Goal: Task Accomplishment & Management: Use online tool/utility

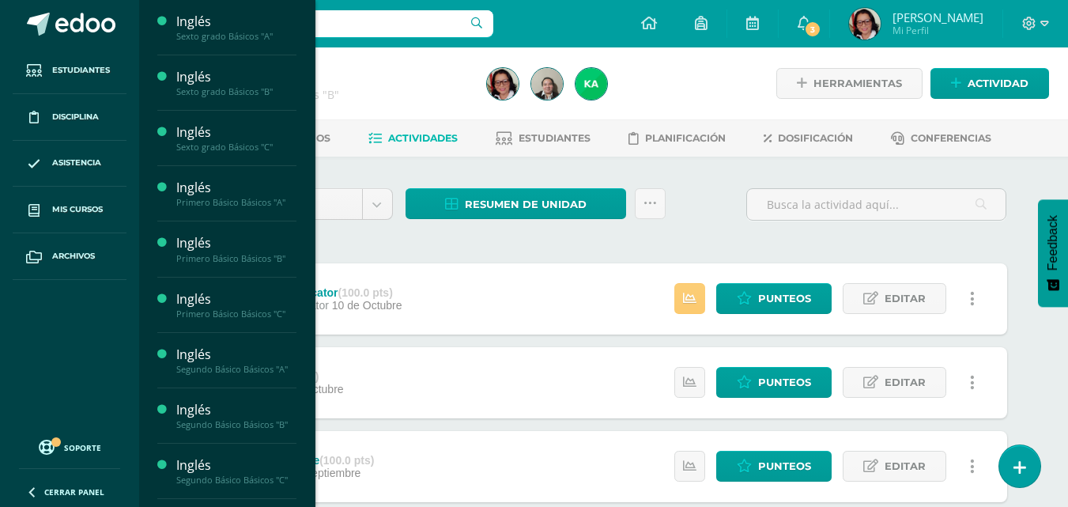
click at [251, 40] on div "Sexto grado Básicos "A"" at bounding box center [236, 36] width 120 height 11
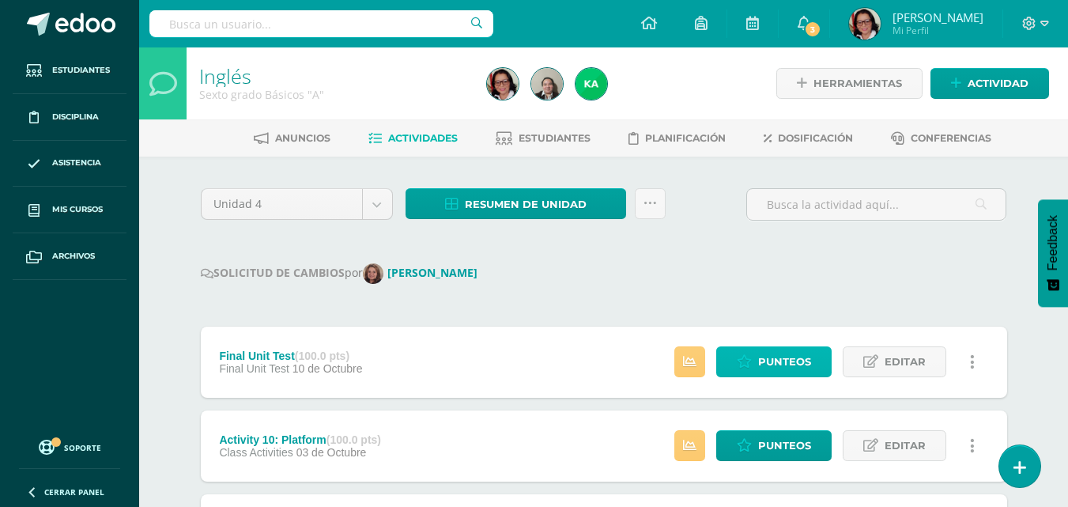
click at [799, 362] on span "Punteos" at bounding box center [784, 361] width 53 height 29
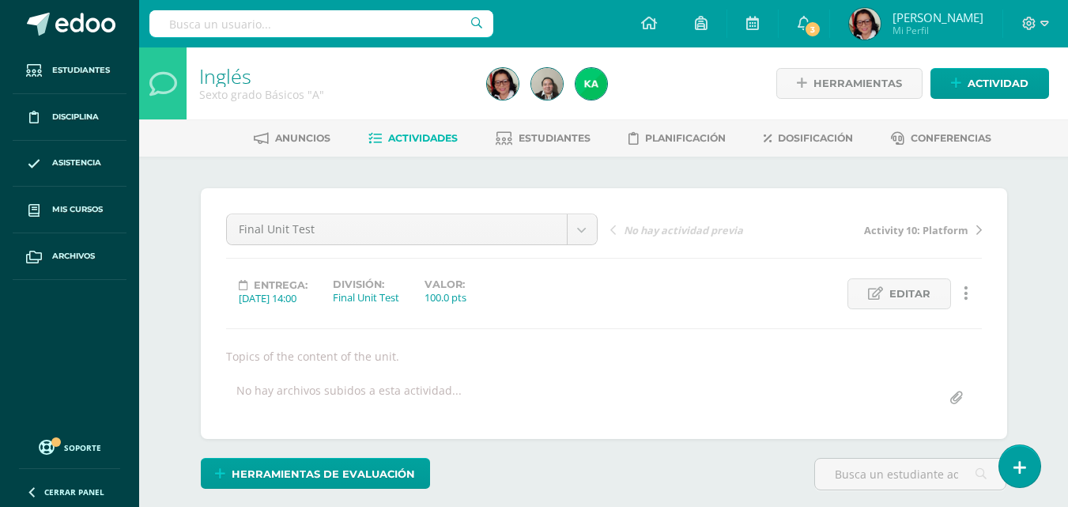
click at [427, 134] on span "Actividades" at bounding box center [423, 138] width 70 height 12
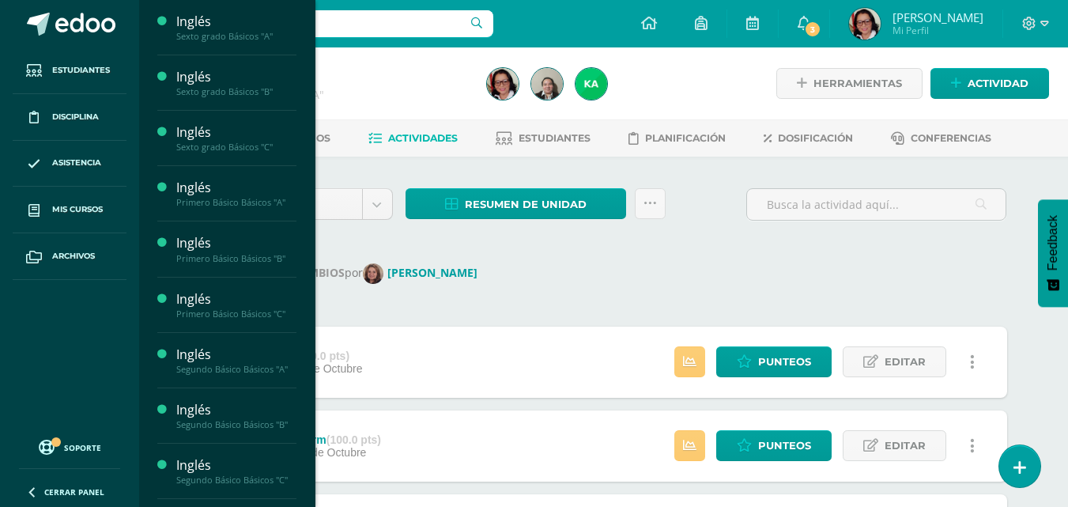
click at [244, 90] on div "Sexto grado Básicos "B"" at bounding box center [236, 91] width 120 height 11
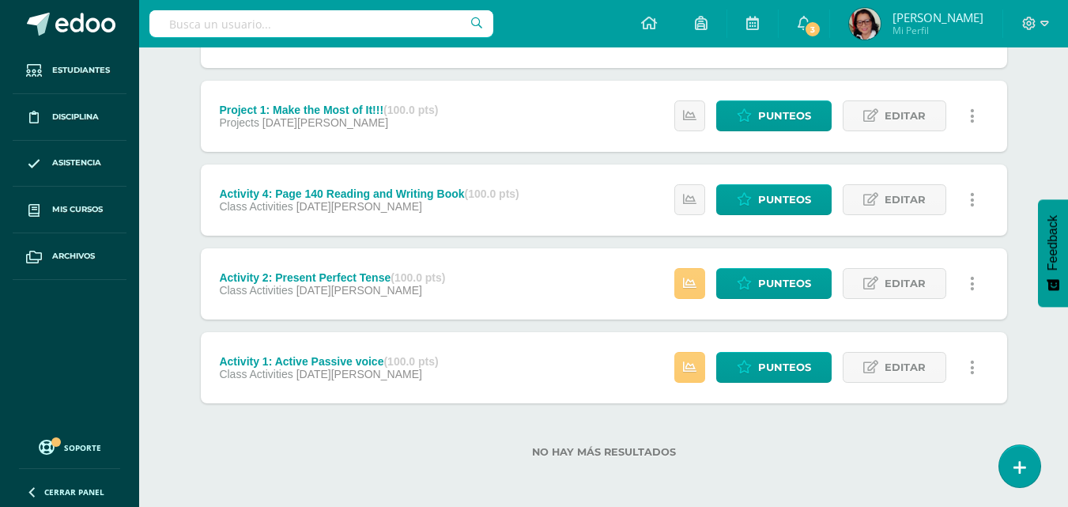
scroll to position [1170, 0]
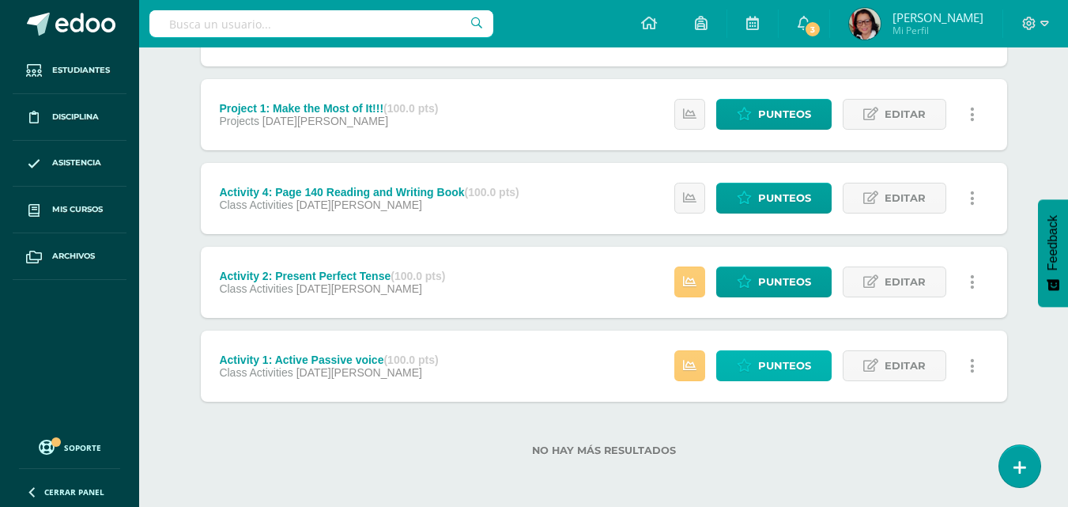
click at [786, 365] on span "Punteos" at bounding box center [784, 365] width 53 height 29
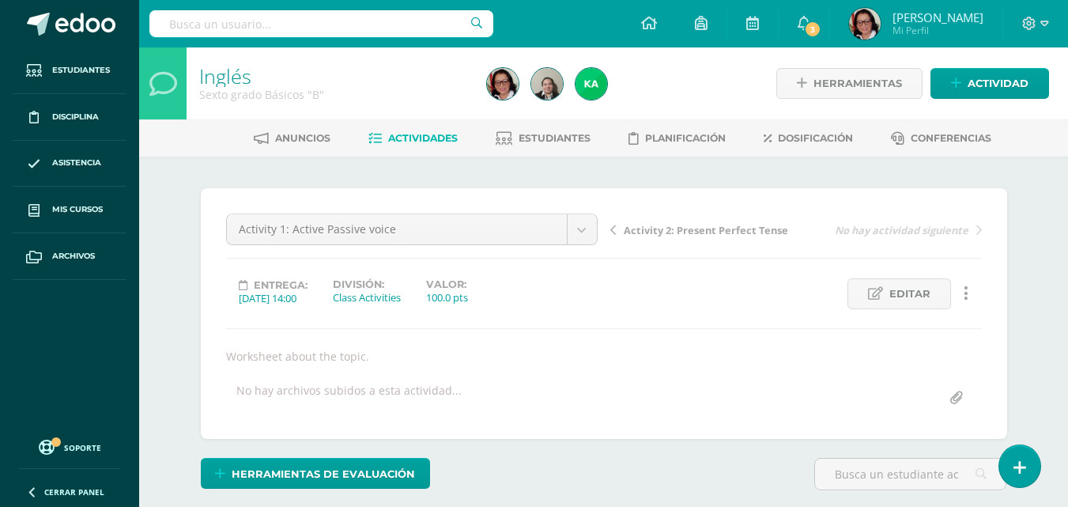
click at [421, 133] on span "Actividades" at bounding box center [423, 138] width 70 height 12
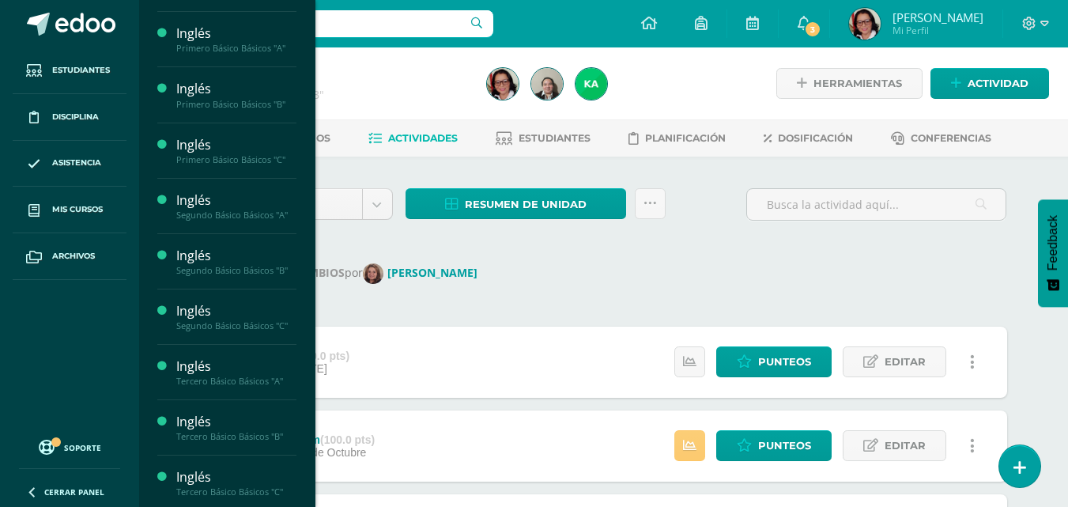
scroll to position [79, 0]
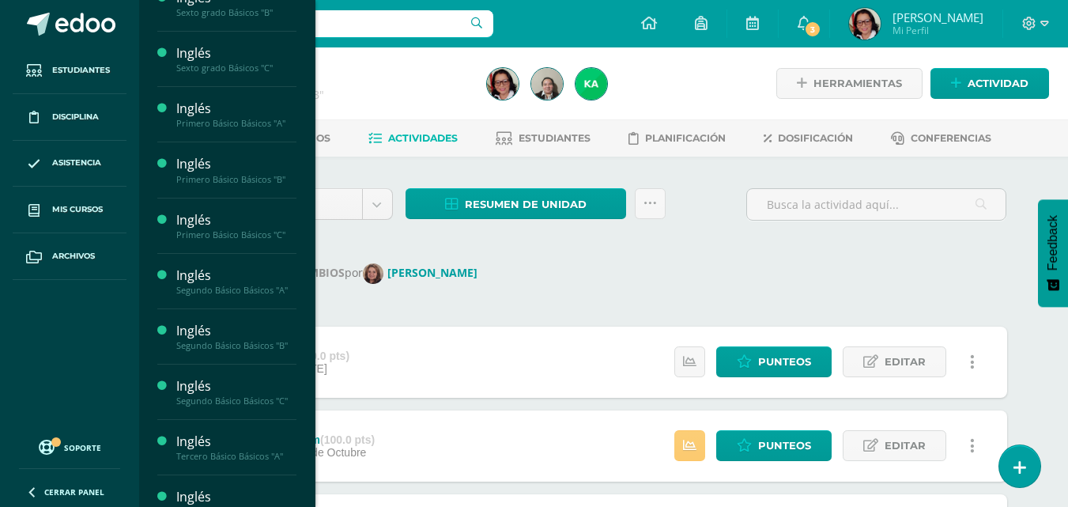
click at [248, 65] on div "Sexto grado Básicos "C"" at bounding box center [236, 67] width 120 height 11
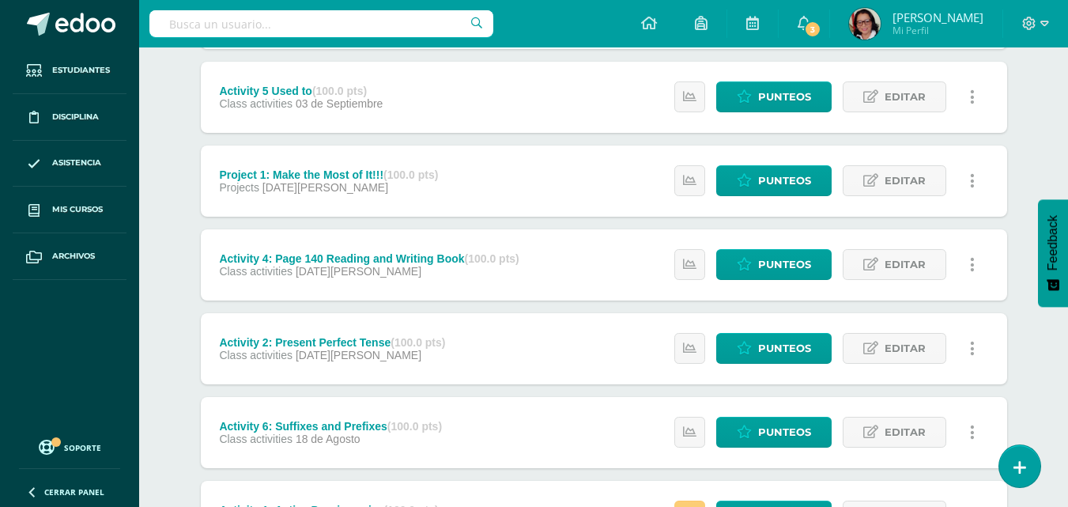
scroll to position [1028, 0]
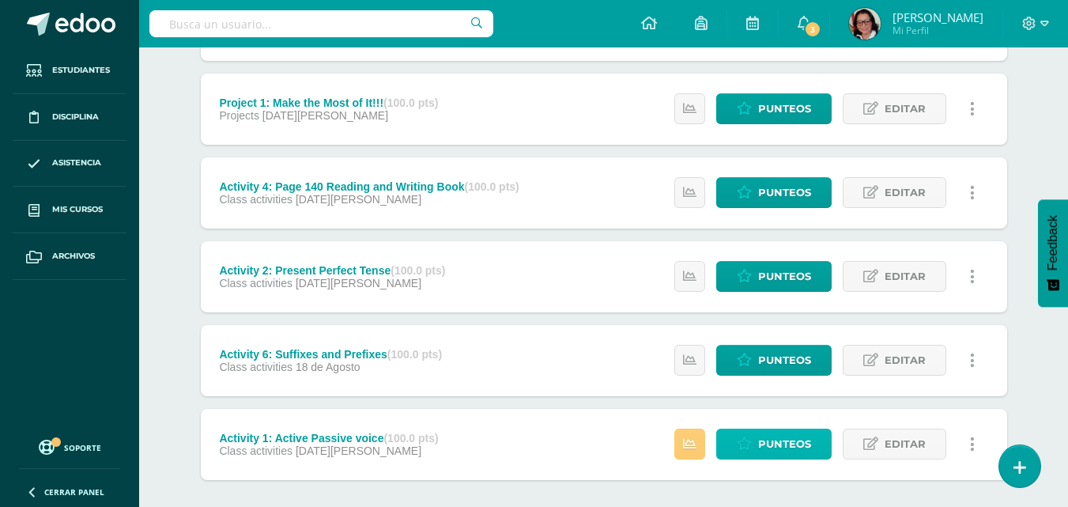
click at [784, 442] on span "Punteos" at bounding box center [784, 443] width 53 height 29
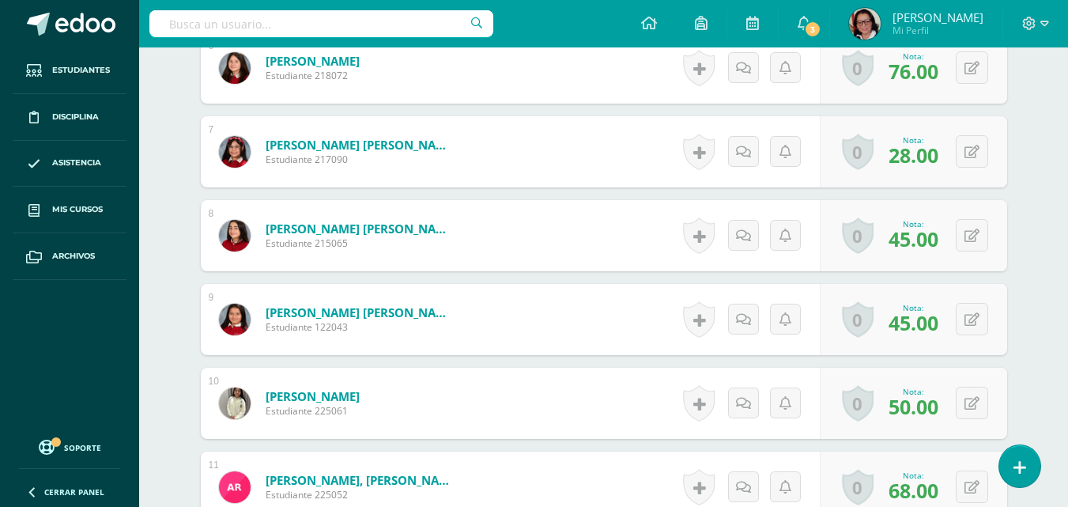
scroll to position [1030, 0]
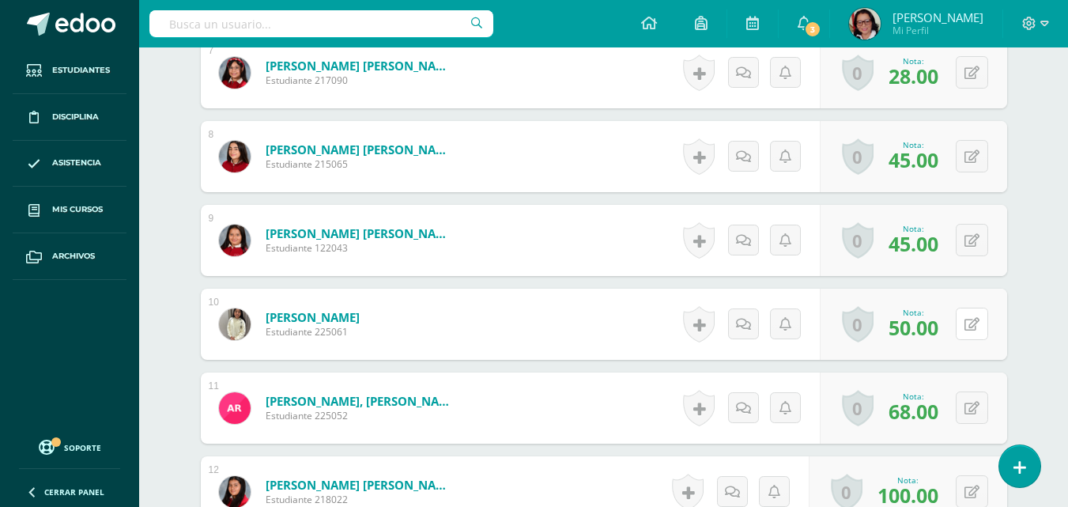
click at [977, 319] on icon at bounding box center [972, 324] width 15 height 13
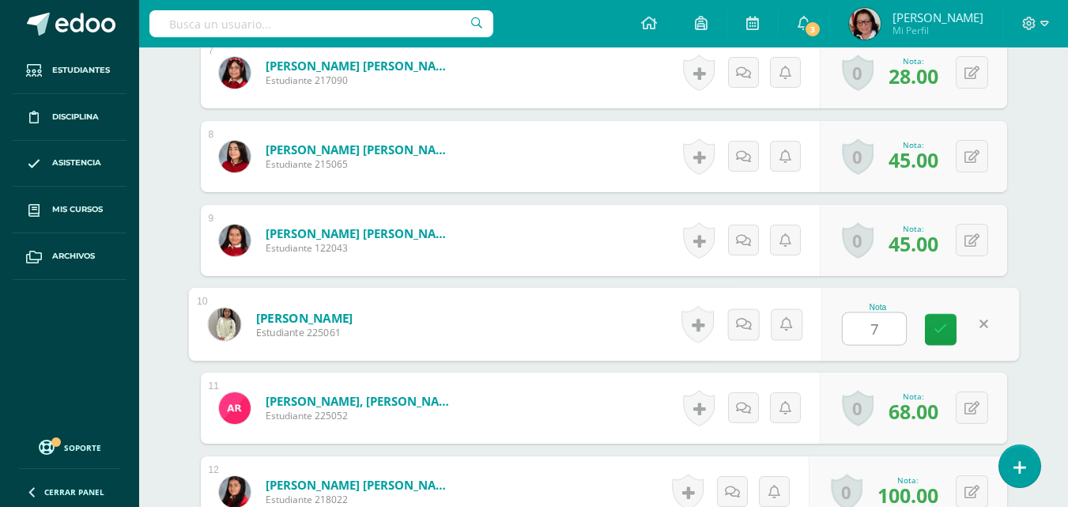
type input "70"
click at [941, 323] on icon at bounding box center [941, 329] width 14 height 13
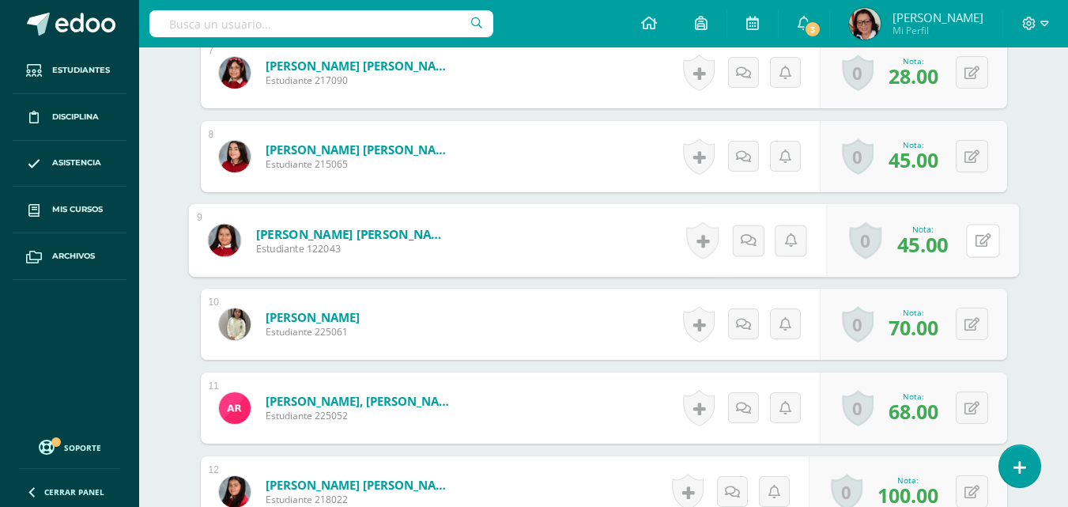
click at [974, 236] on button at bounding box center [982, 240] width 33 height 33
type input "60"
click at [936, 246] on icon at bounding box center [941, 245] width 14 height 13
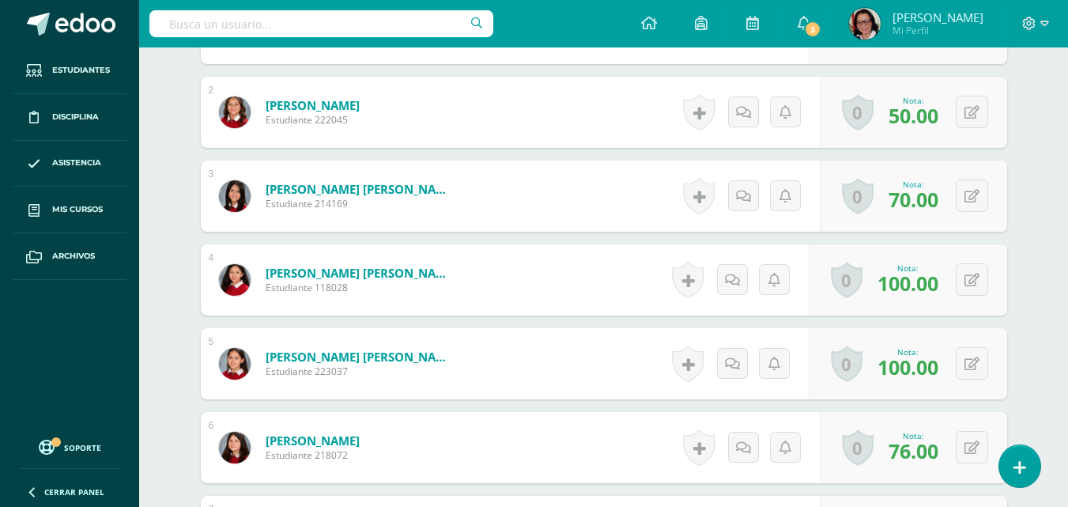
scroll to position [556, 0]
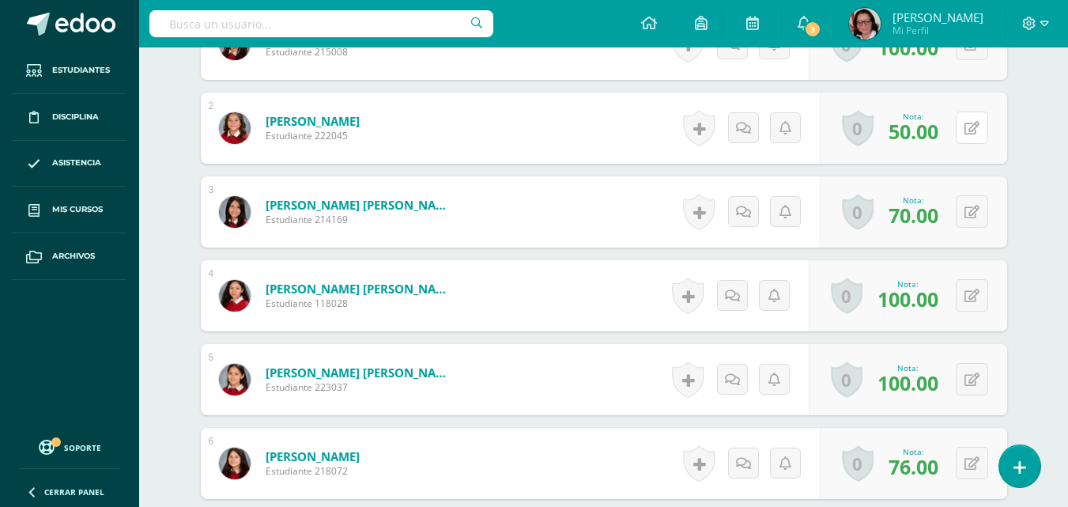
click at [971, 119] on button at bounding box center [972, 128] width 32 height 32
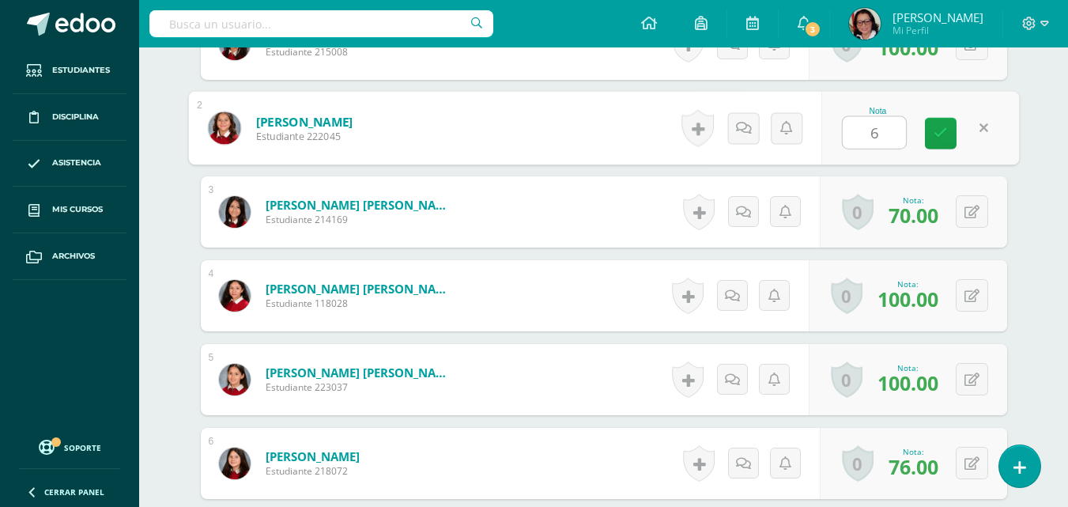
type input "60"
click at [940, 141] on link at bounding box center [941, 134] width 32 height 32
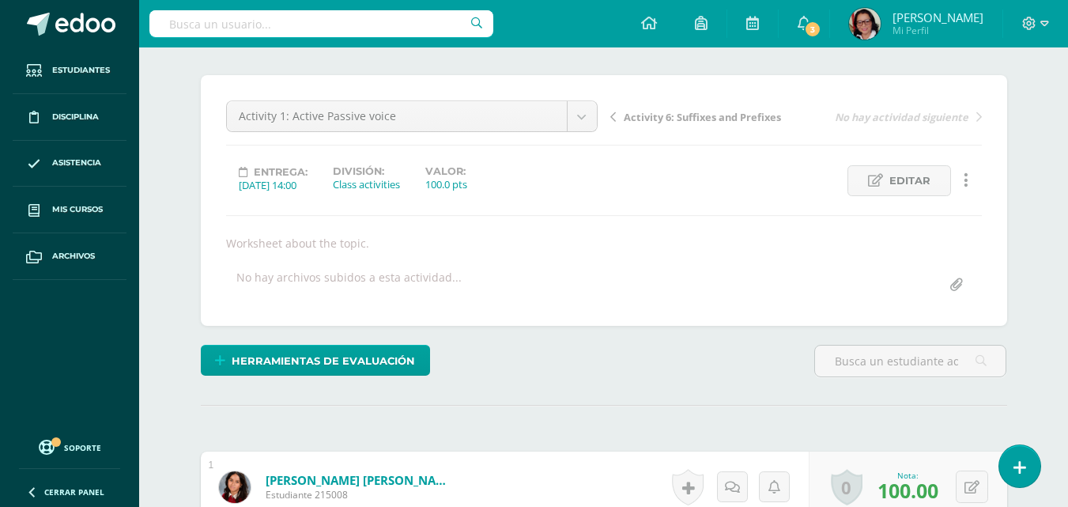
scroll to position [0, 0]
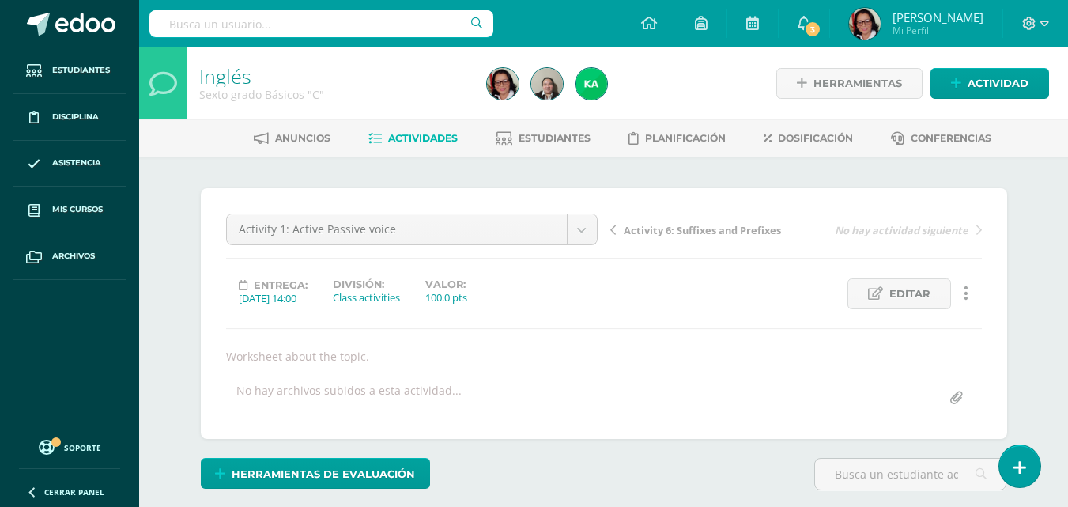
click at [431, 132] on span "Actividades" at bounding box center [423, 138] width 70 height 12
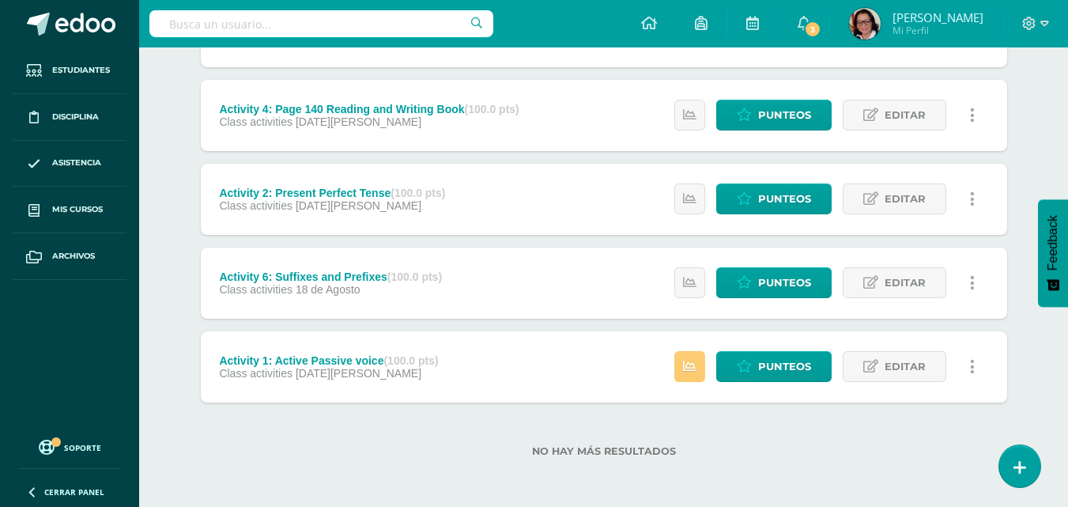
scroll to position [1106, 0]
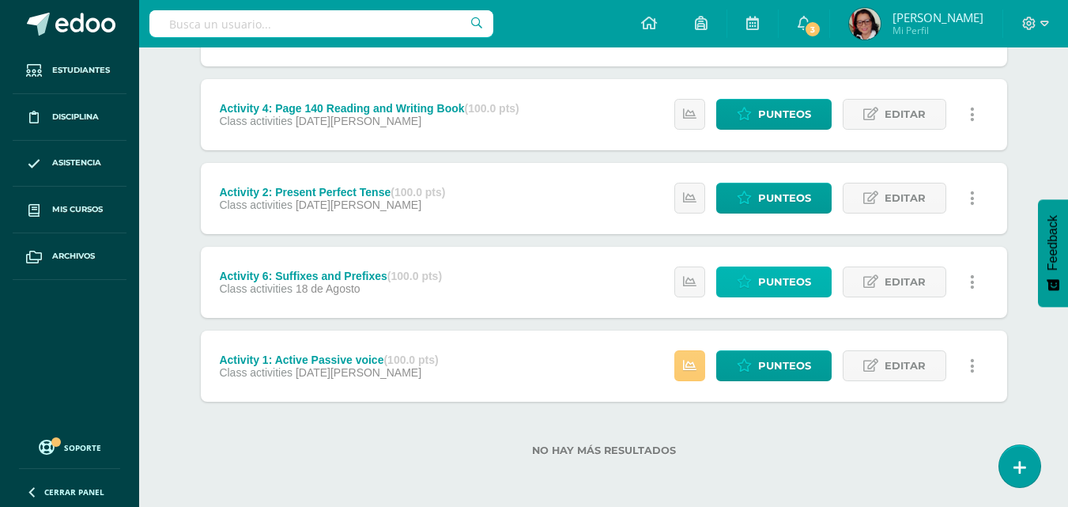
click at [799, 278] on span "Punteos" at bounding box center [784, 281] width 53 height 29
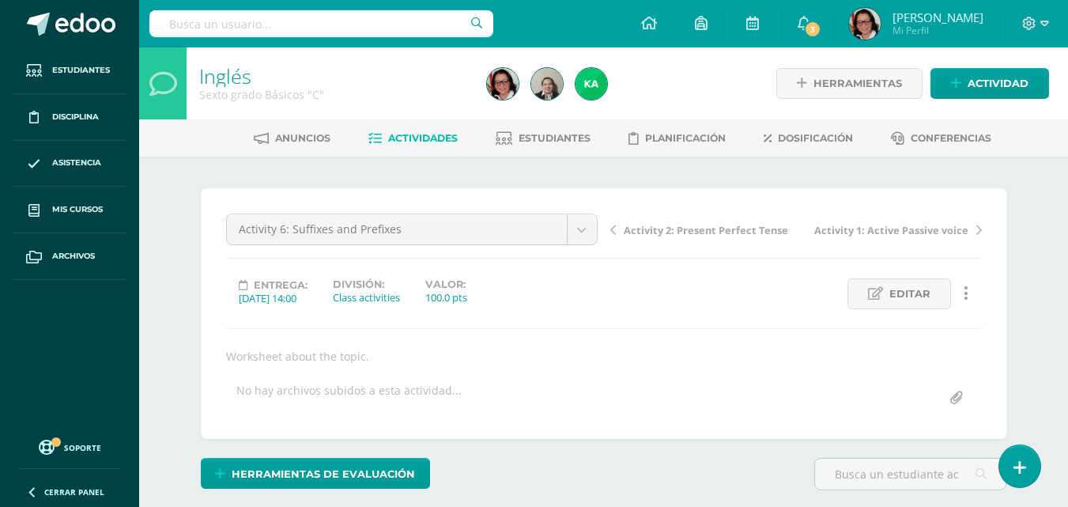
click at [437, 136] on span "Actividades" at bounding box center [423, 138] width 70 height 12
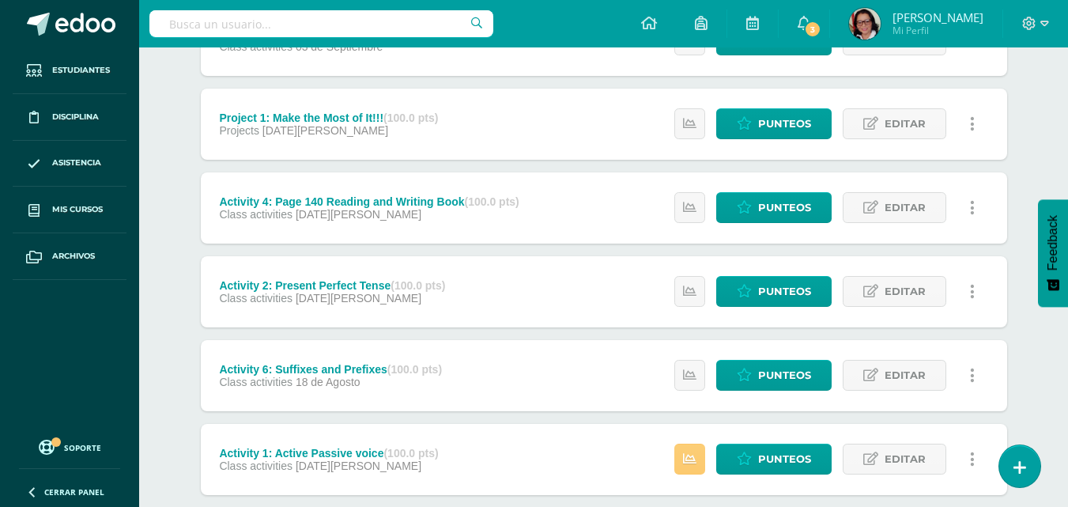
scroll to position [1027, 0]
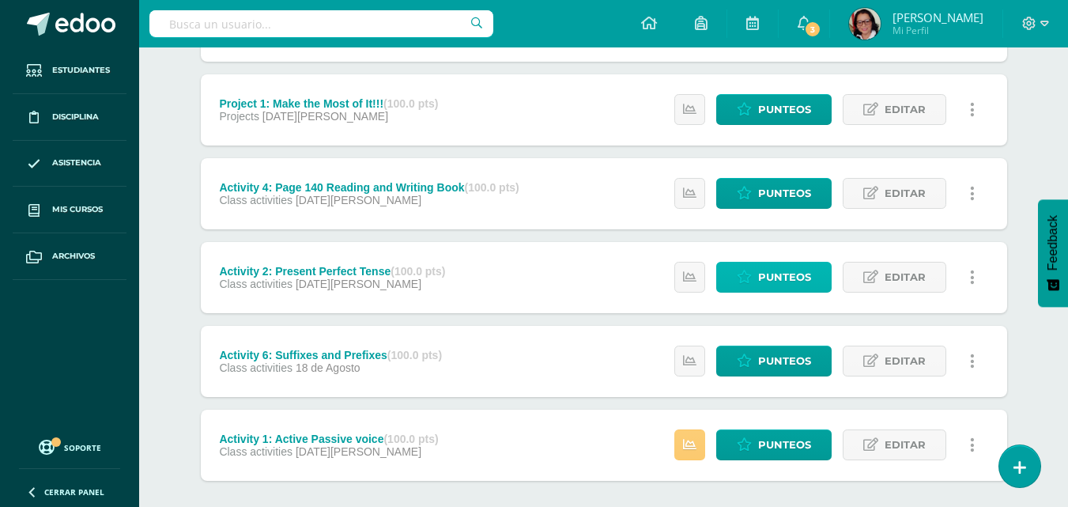
click at [777, 270] on span "Punteos" at bounding box center [784, 277] width 53 height 29
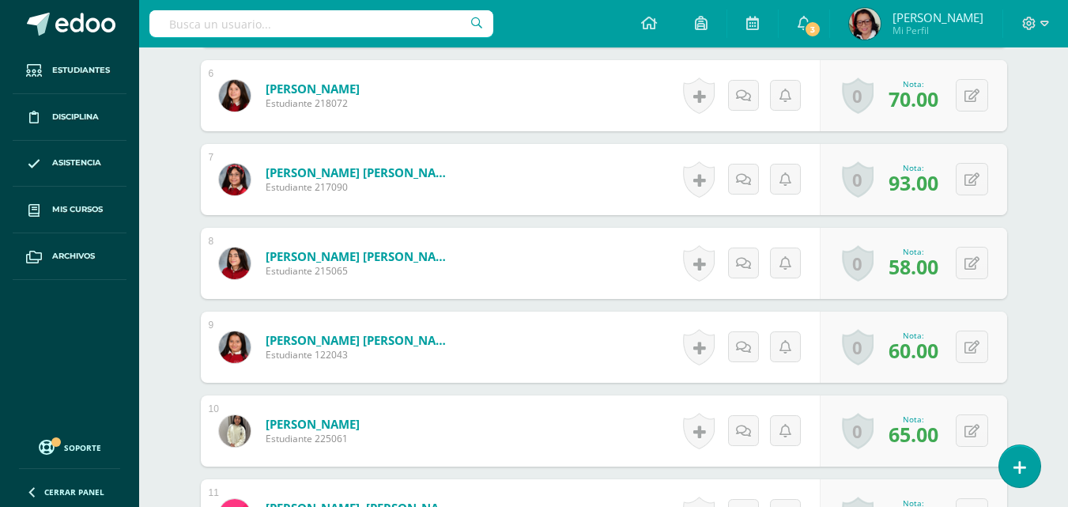
scroll to position [951, 0]
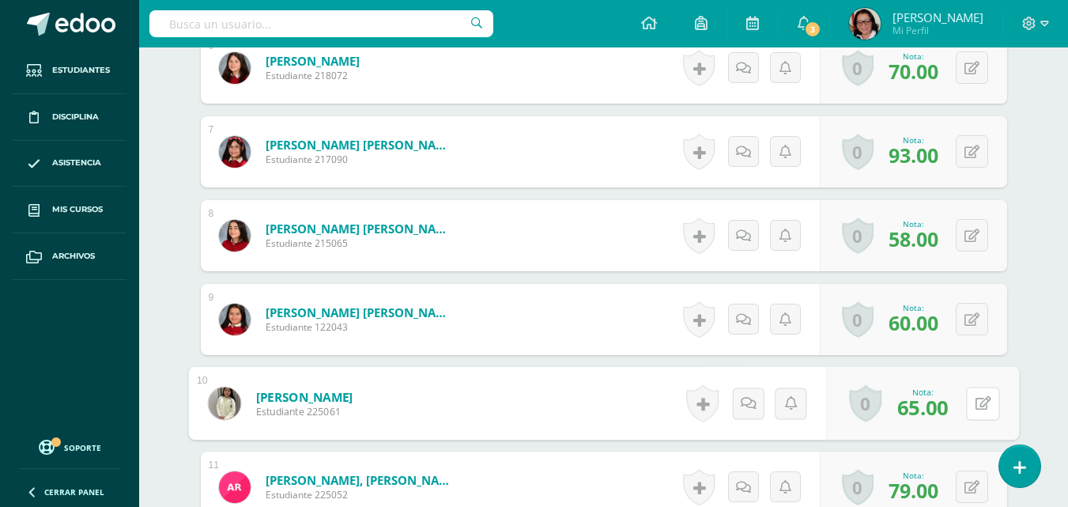
click at [966, 399] on div "0 Logros Logros obtenidos Aún no hay logros agregados Nota: 65.00" at bounding box center [922, 404] width 193 height 74
click at [987, 403] on icon at bounding box center [983, 402] width 16 height 13
type input "75"
click at [946, 412] on icon at bounding box center [941, 408] width 14 height 13
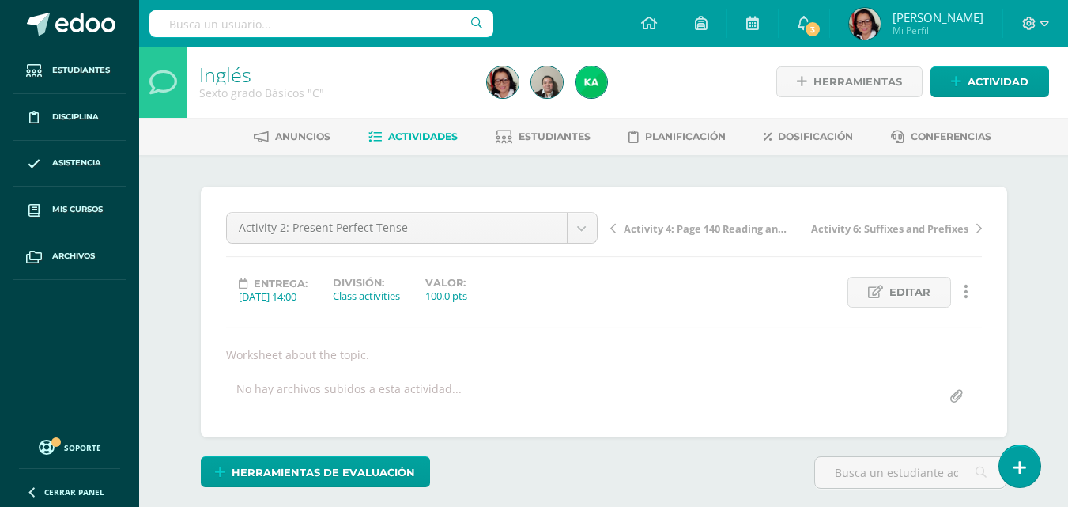
scroll to position [0, 0]
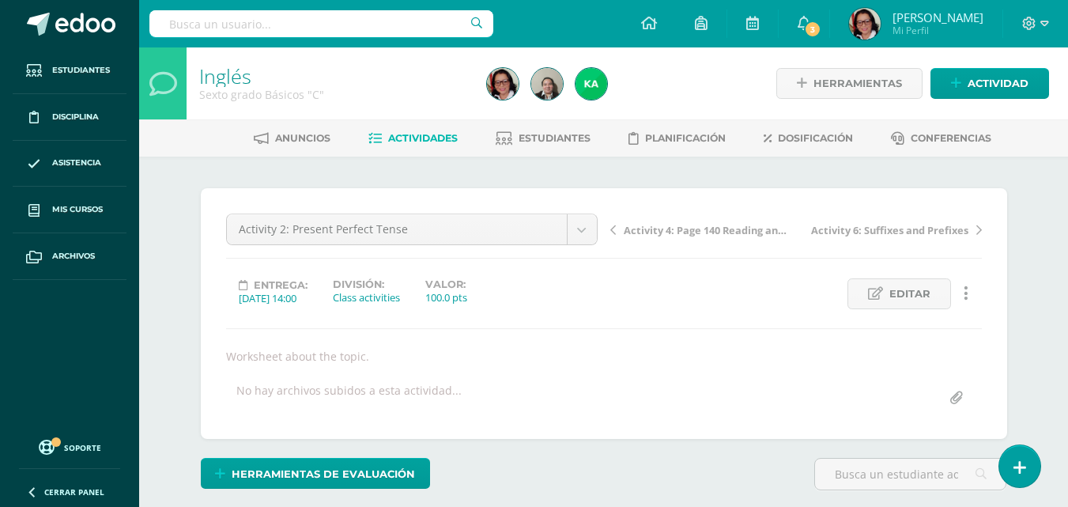
click at [414, 134] on span "Actividades" at bounding box center [423, 138] width 70 height 12
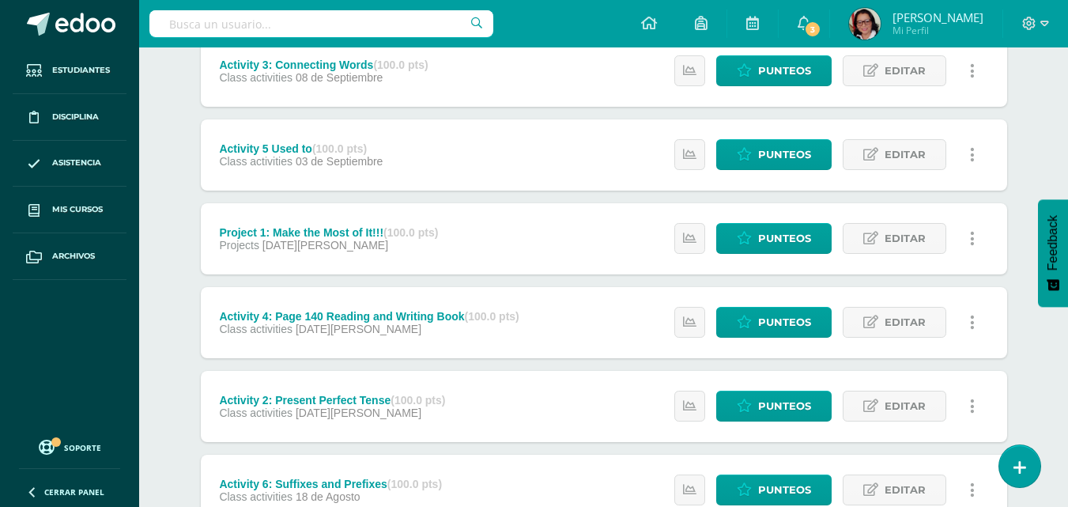
scroll to position [869, 0]
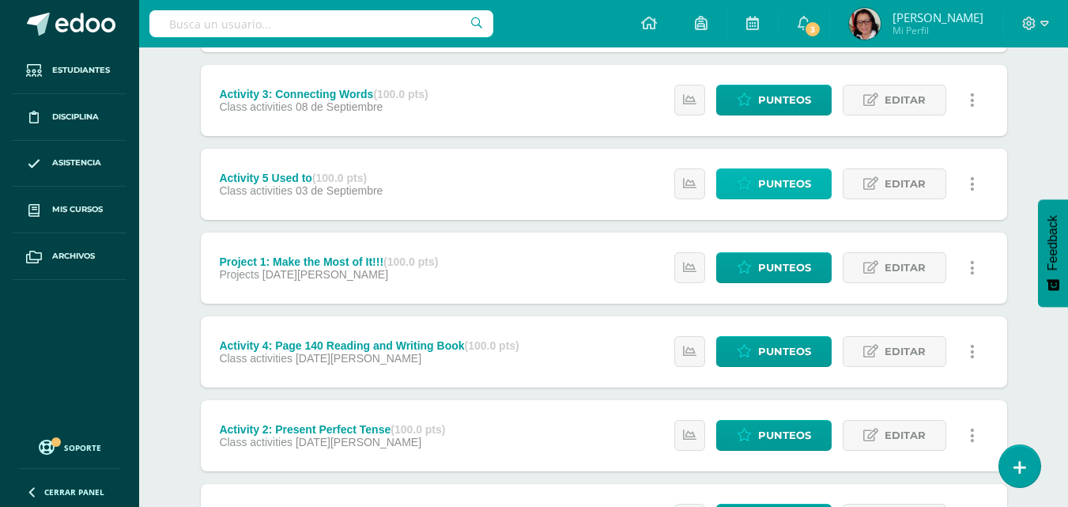
click at [799, 178] on span "Punteos" at bounding box center [784, 183] width 53 height 29
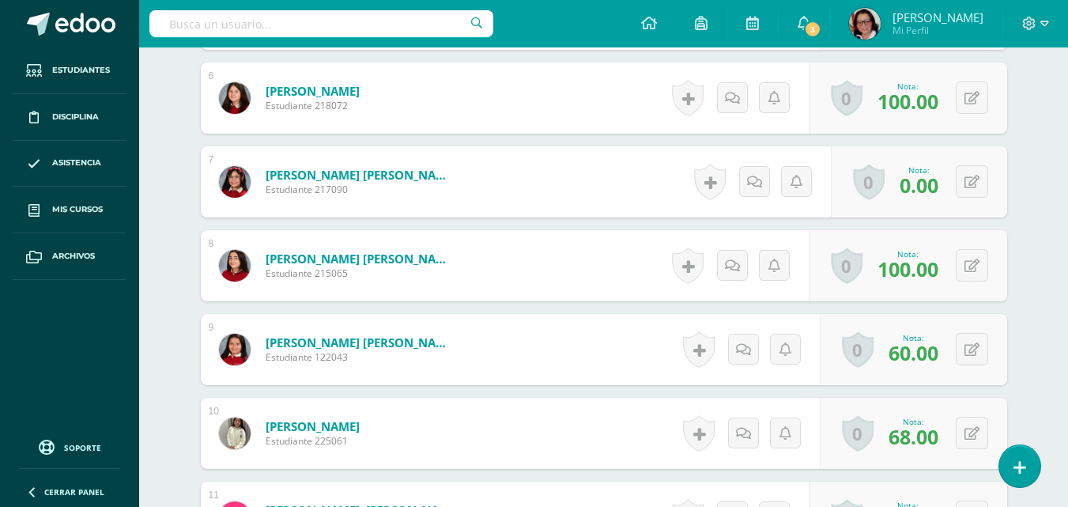
scroll to position [924, 0]
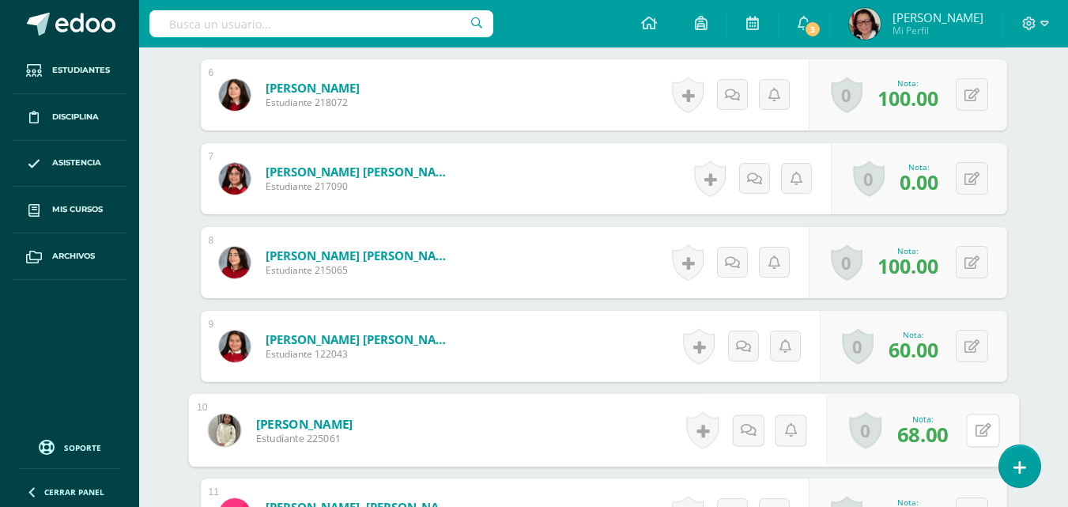
click at [971, 427] on button at bounding box center [982, 430] width 33 height 33
type input "80"
click at [942, 429] on icon at bounding box center [941, 435] width 14 height 13
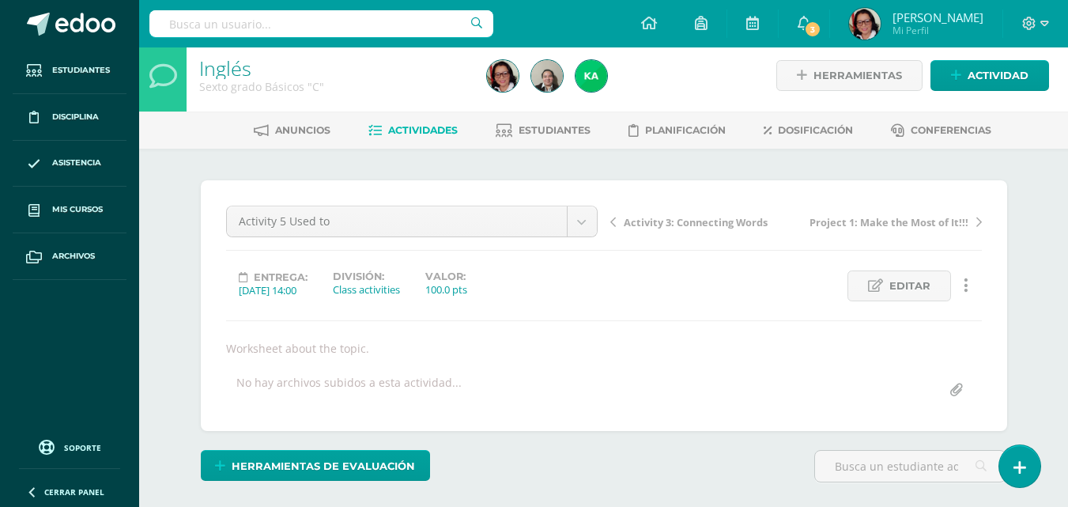
scroll to position [0, 0]
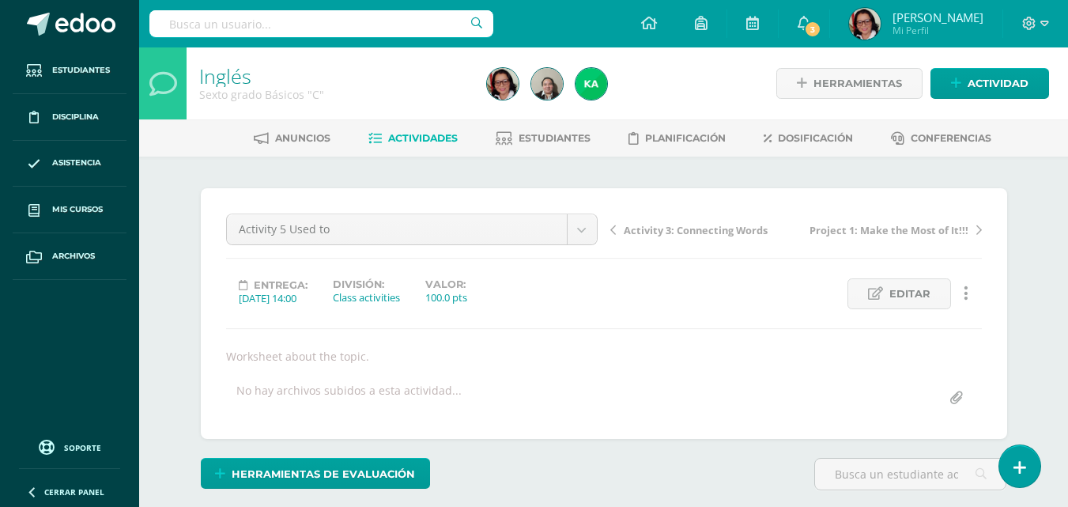
click at [423, 130] on link "Actividades" at bounding box center [413, 138] width 89 height 25
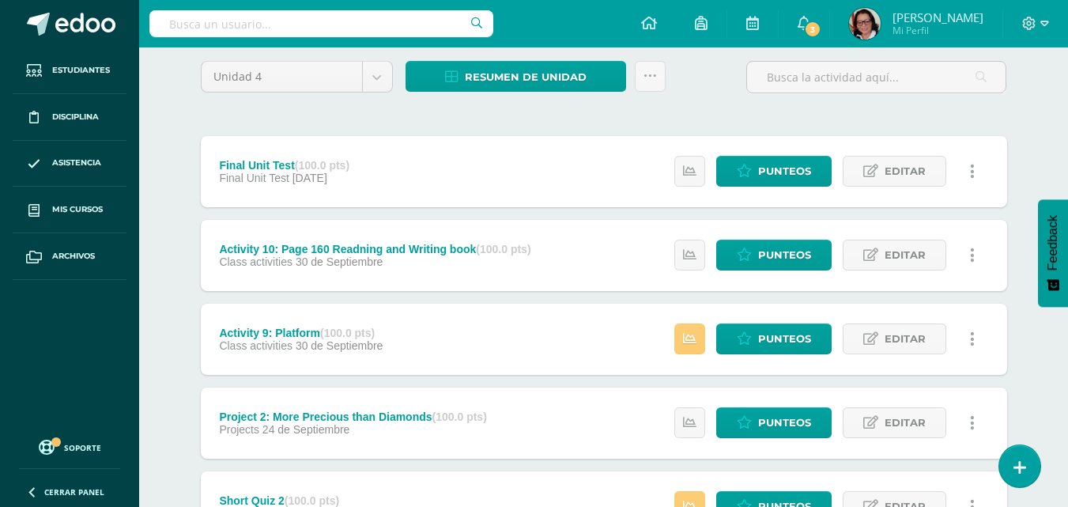
scroll to position [79, 0]
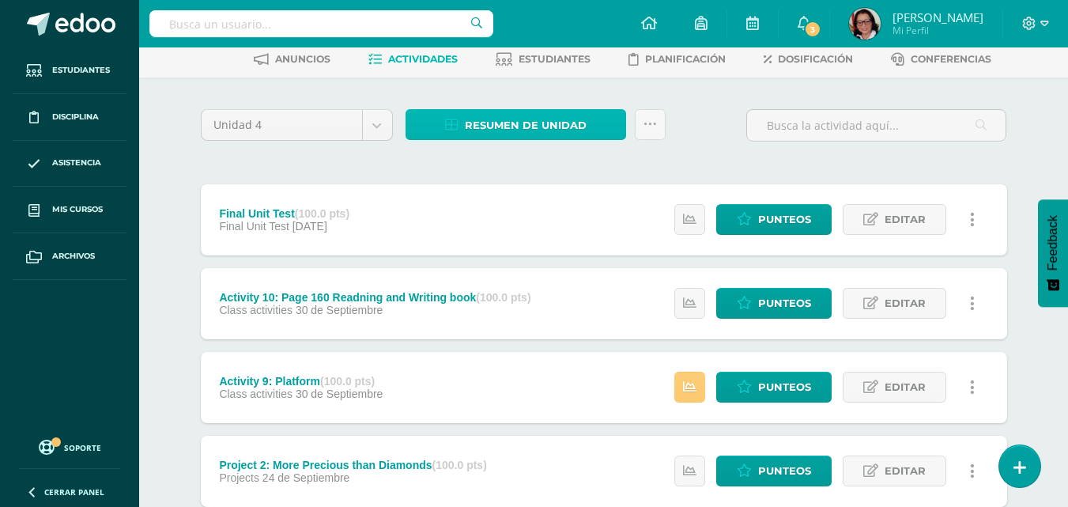
click at [516, 128] on span "Resumen de unidad" at bounding box center [526, 125] width 122 height 29
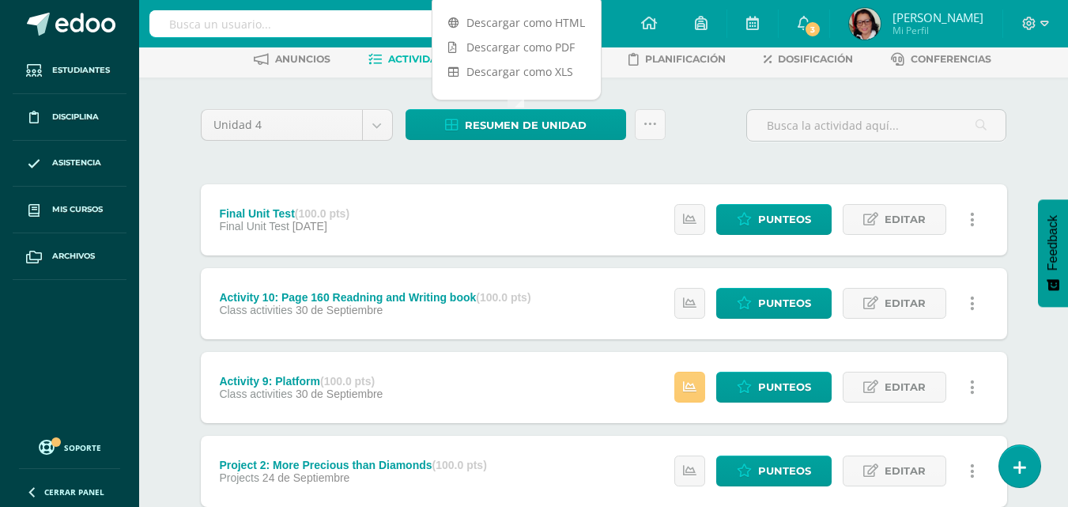
click at [527, 50] on link "Descargar como PDF" at bounding box center [517, 47] width 168 height 25
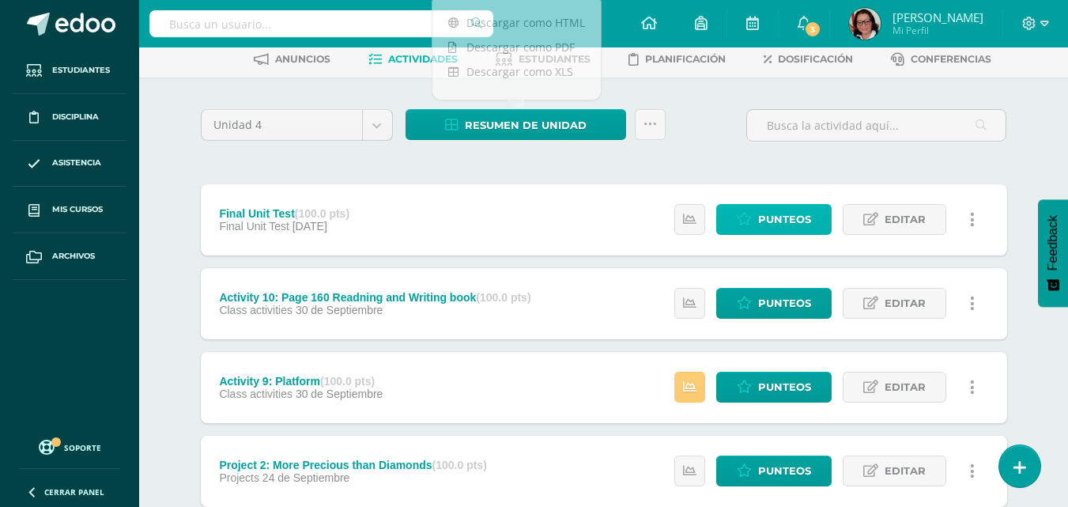
click at [778, 220] on span "Punteos" at bounding box center [784, 219] width 53 height 29
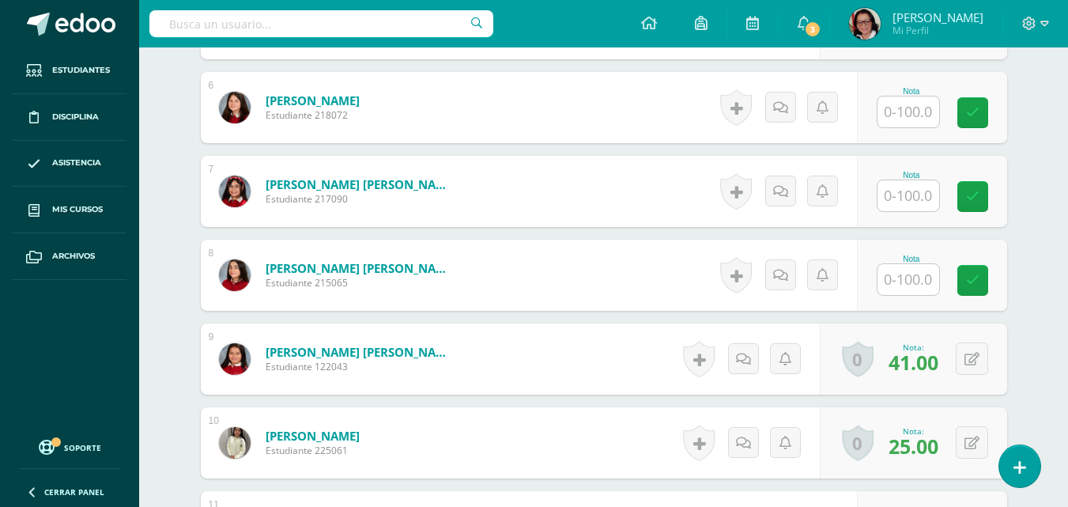
scroll to position [951, 0]
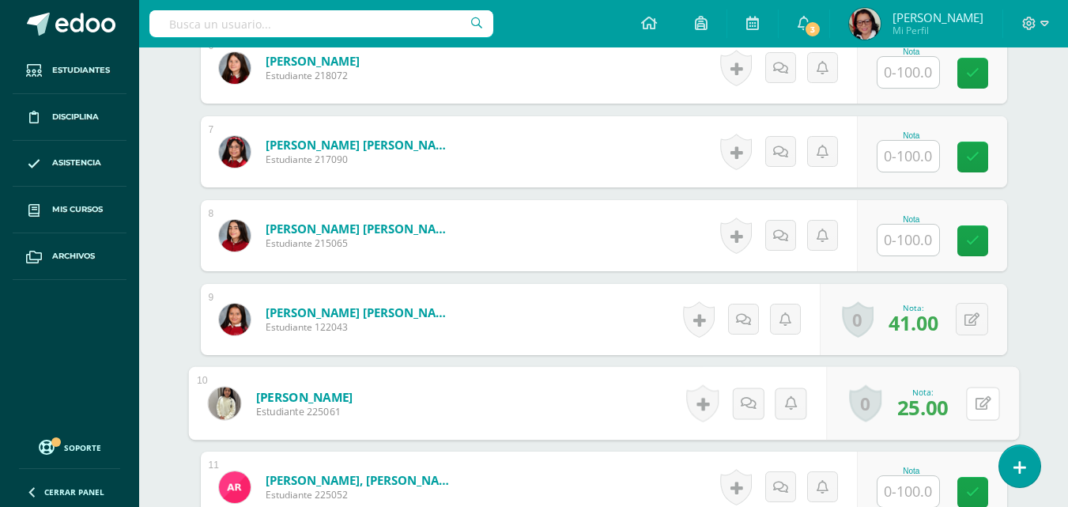
click at [975, 401] on icon at bounding box center [983, 402] width 16 height 13
type input "4"
type input "50"
click at [943, 402] on icon at bounding box center [941, 408] width 14 height 13
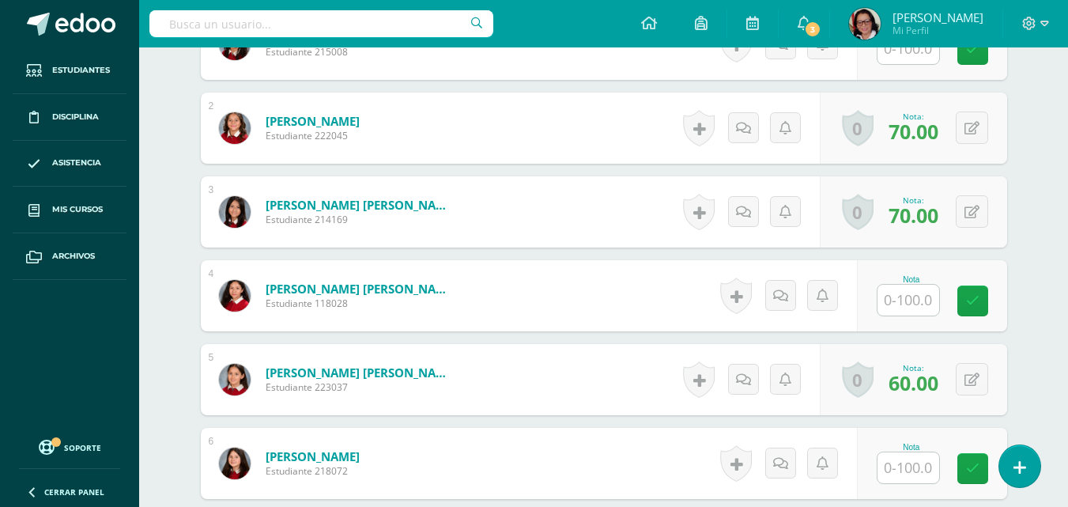
scroll to position [0, 0]
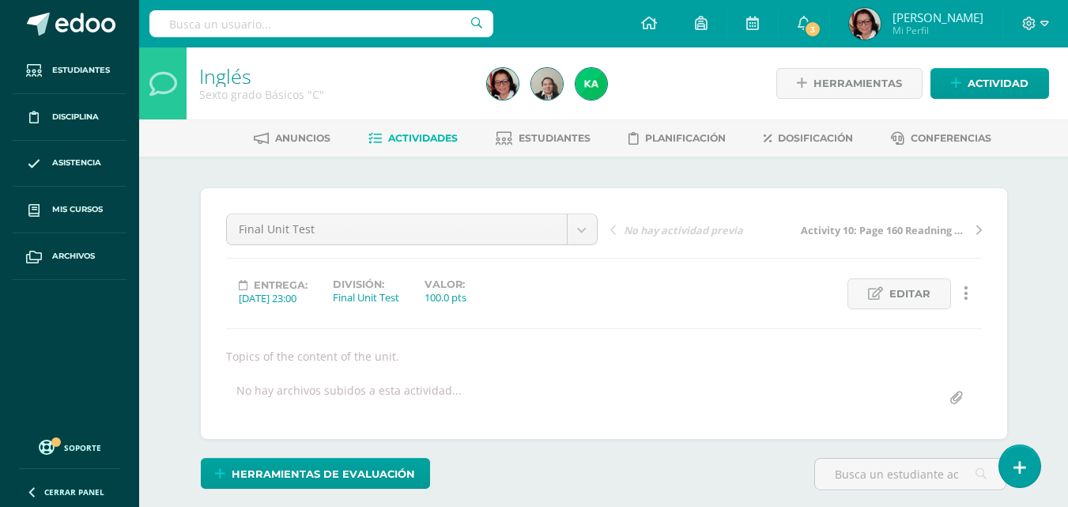
click at [423, 138] on span "Actividades" at bounding box center [423, 138] width 70 height 12
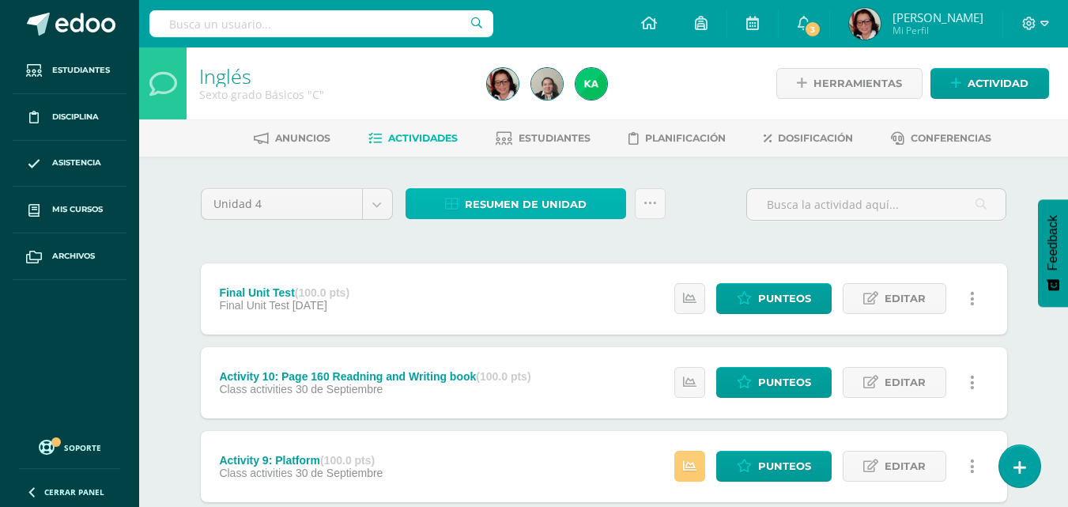
click at [565, 201] on span "Resumen de unidad" at bounding box center [526, 204] width 122 height 29
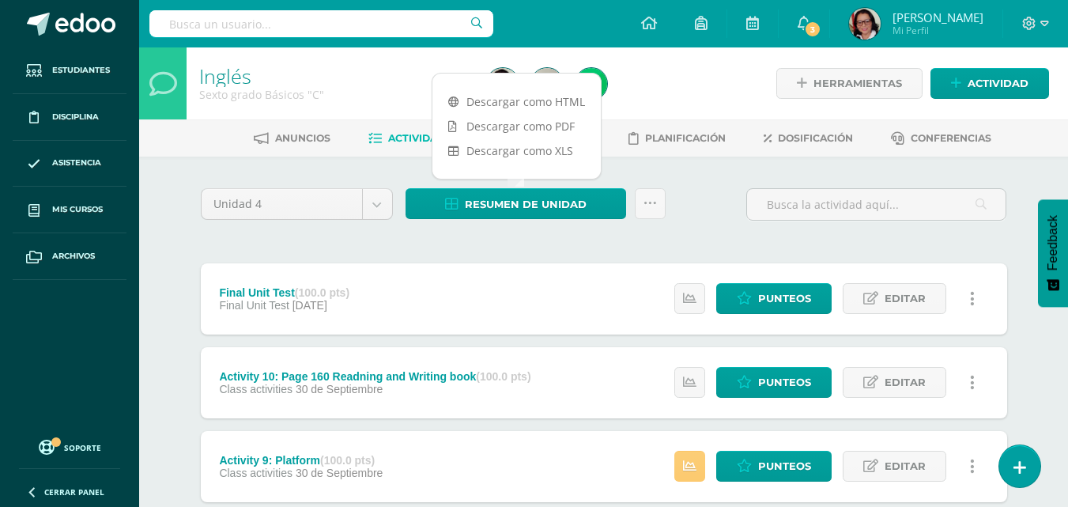
click at [538, 127] on link "Descargar como PDF" at bounding box center [517, 126] width 168 height 25
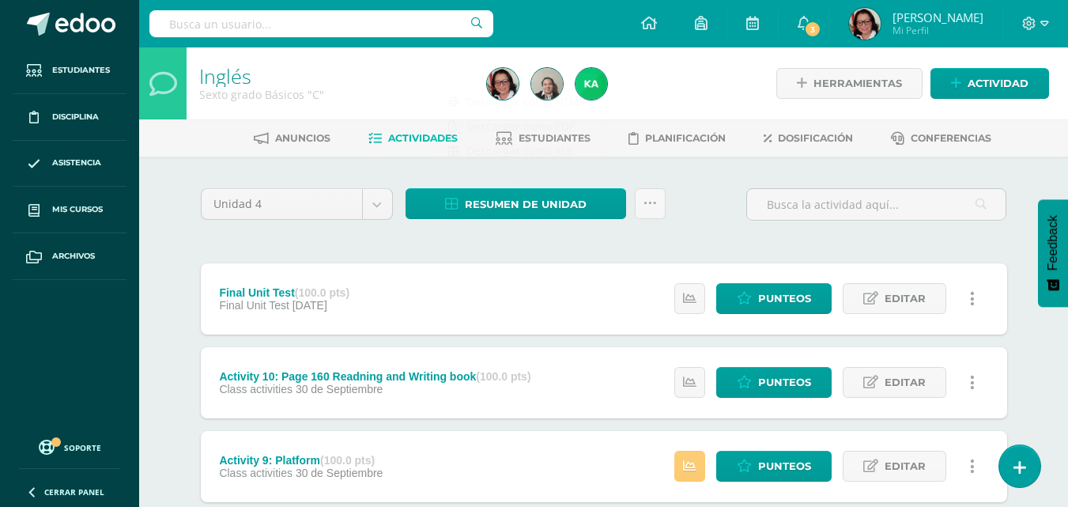
click at [765, 291] on span "Punteos" at bounding box center [784, 298] width 53 height 29
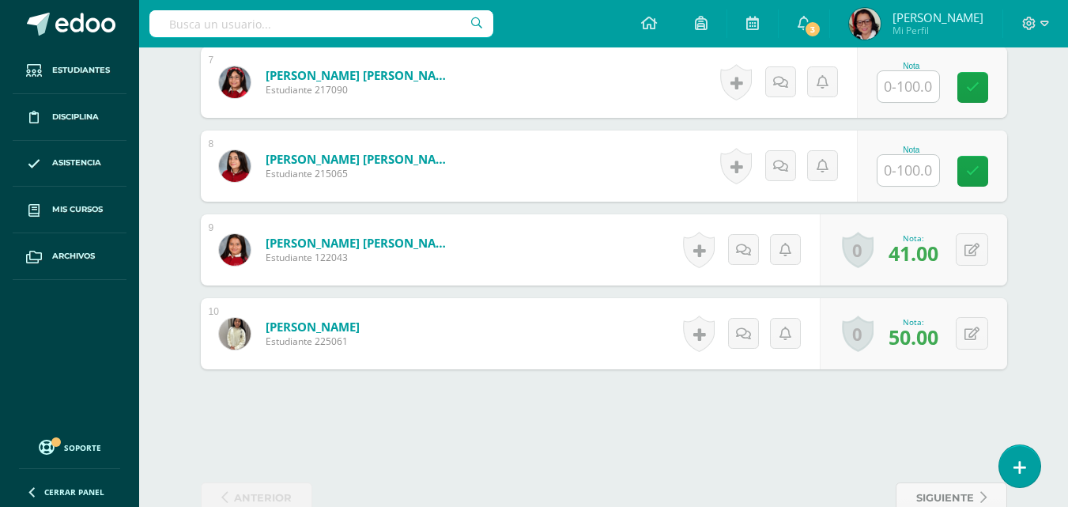
scroll to position [1022, 0]
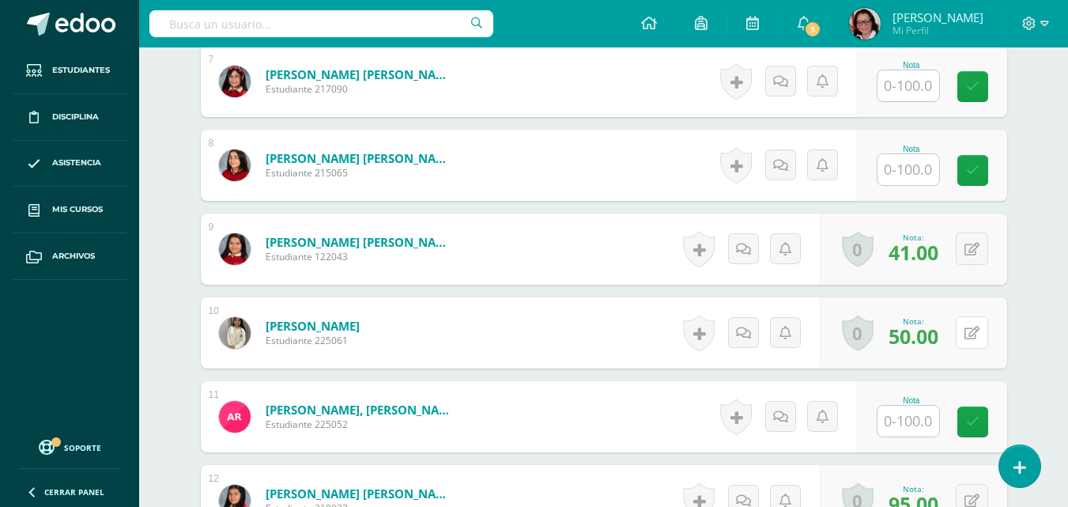
click at [970, 331] on button at bounding box center [972, 332] width 32 height 32
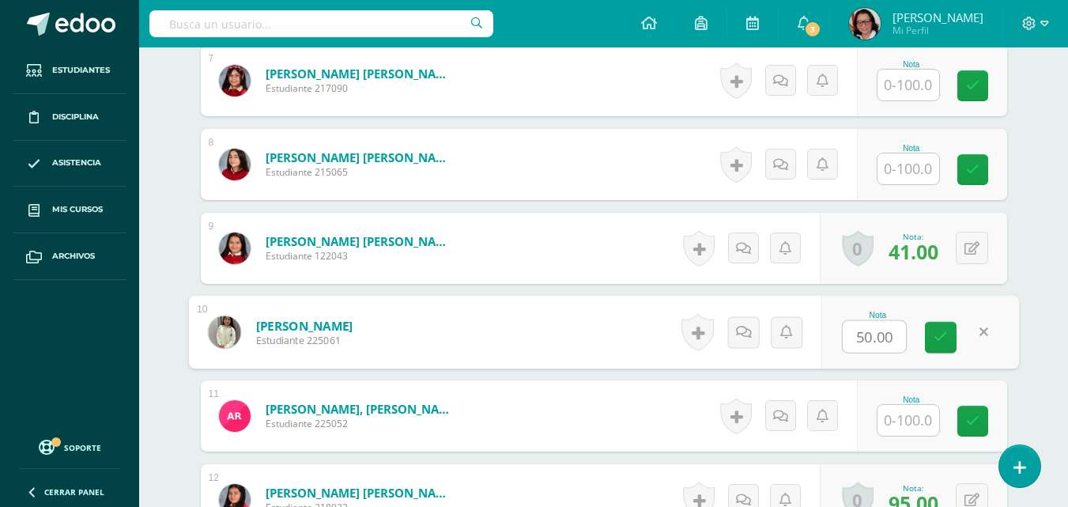
scroll to position [1023, 0]
type input "45"
click at [943, 333] on icon at bounding box center [941, 336] width 14 height 13
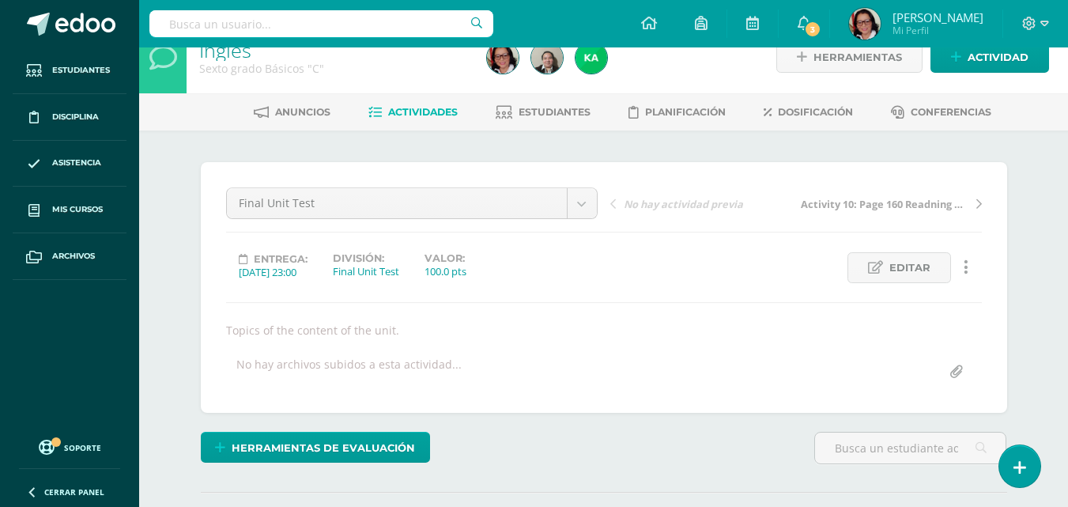
scroll to position [0, 0]
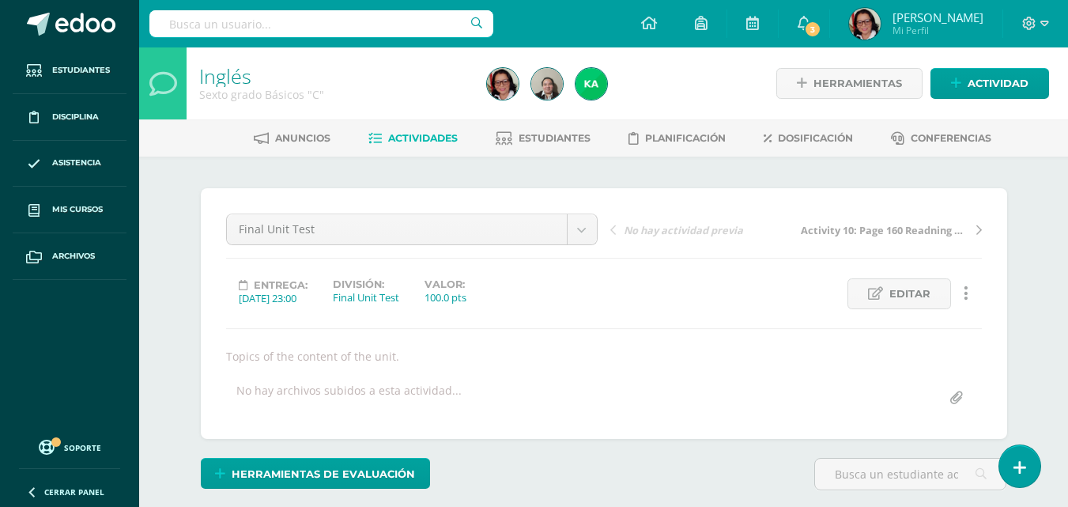
click at [408, 134] on span "Actividades" at bounding box center [423, 138] width 70 height 12
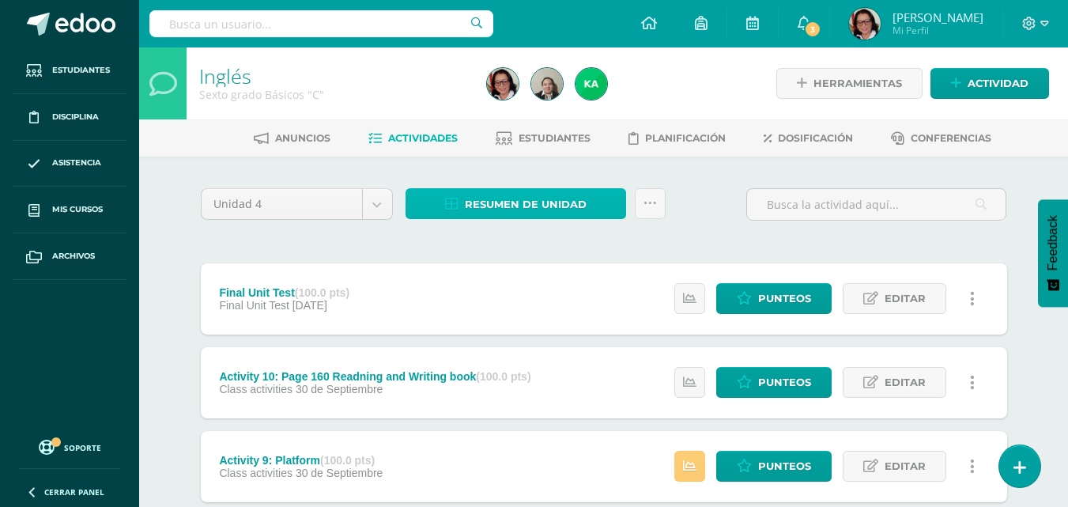
click at [534, 199] on span "Resumen de unidad" at bounding box center [526, 204] width 122 height 29
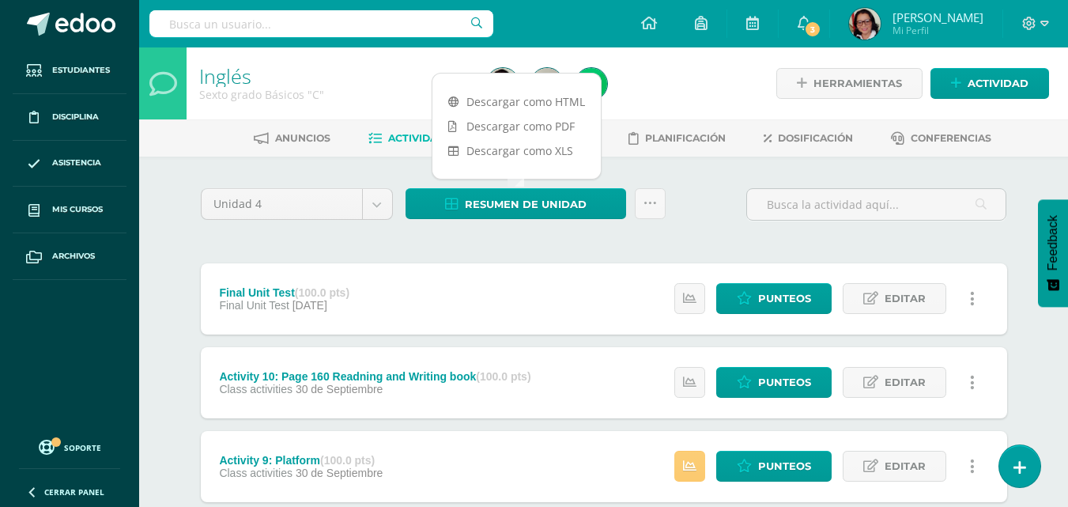
click at [553, 127] on link "Descargar como PDF" at bounding box center [517, 126] width 168 height 25
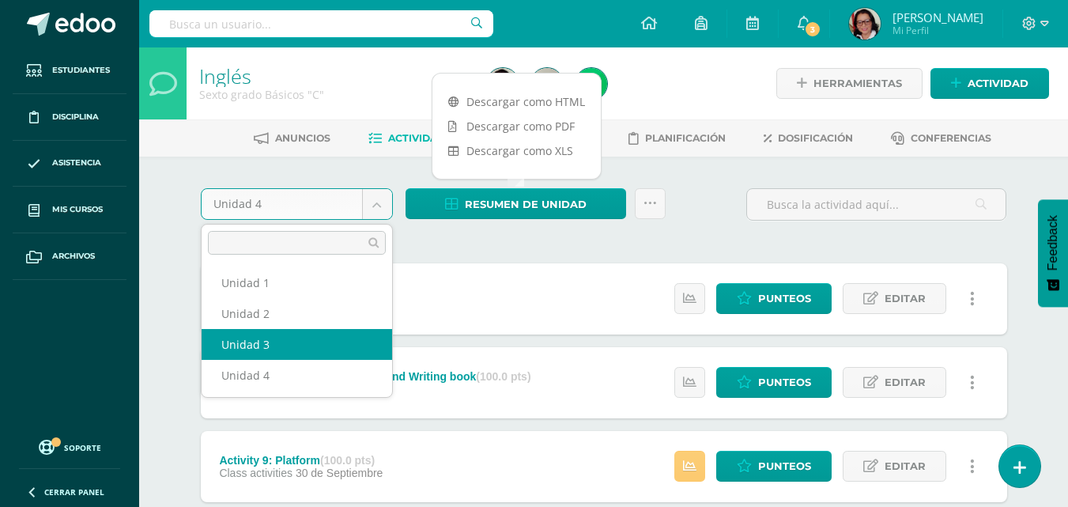
select select "Unidad 3"
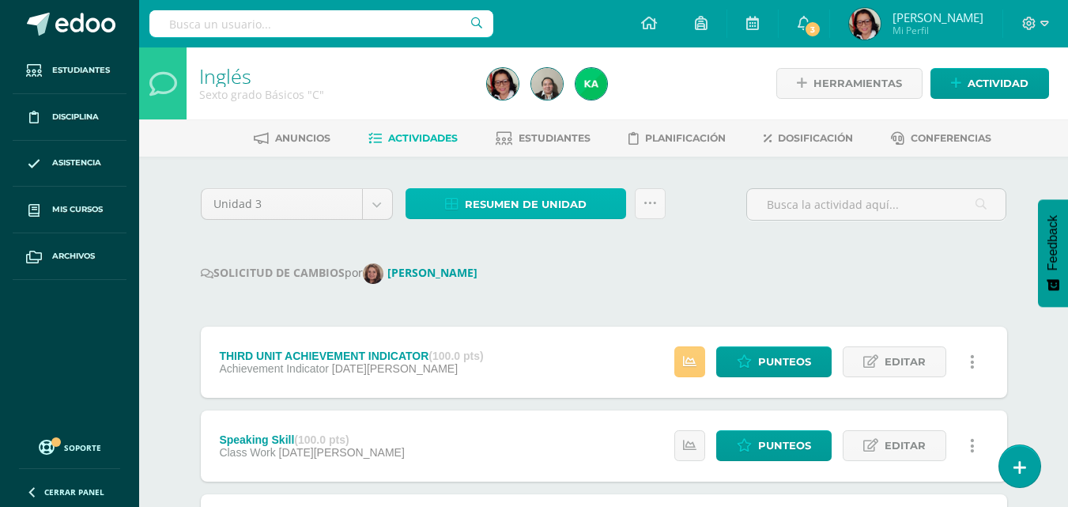
click at [558, 198] on span "Resumen de unidad" at bounding box center [526, 204] width 122 height 29
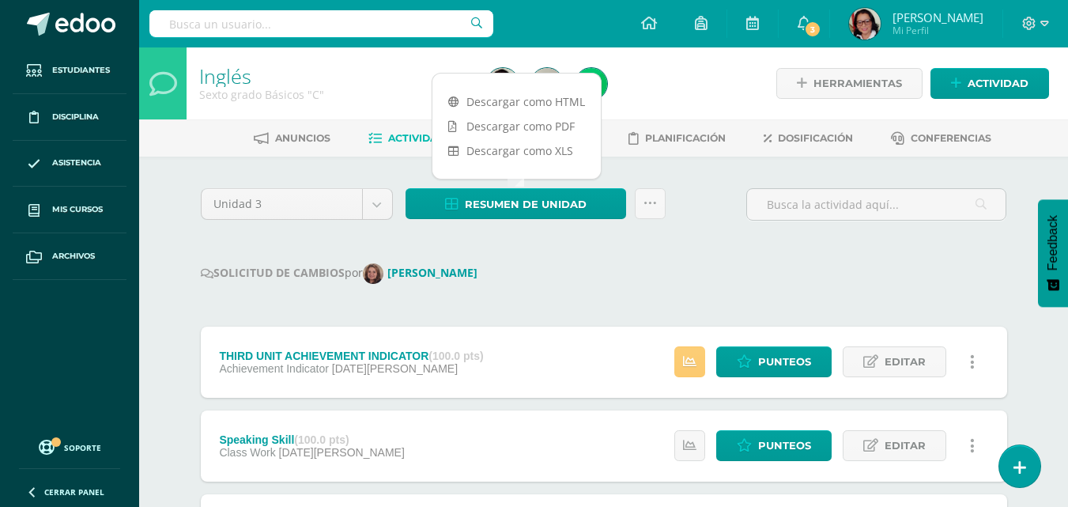
click at [561, 126] on link "Descargar como PDF" at bounding box center [517, 126] width 168 height 25
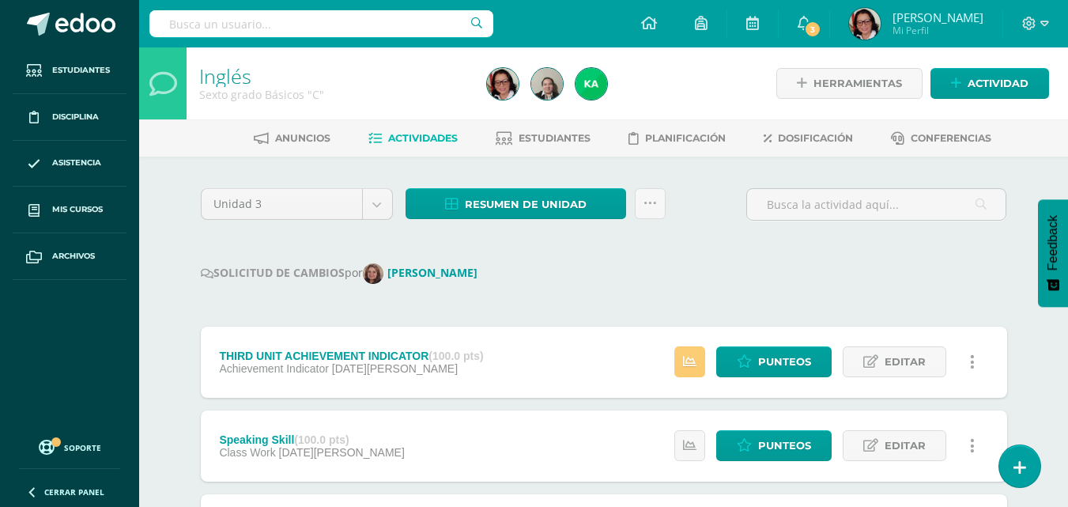
click at [565, 270] on div "SOLICITUD DE CAMBIOS por [PERSON_NAME]" at bounding box center [604, 273] width 807 height 21
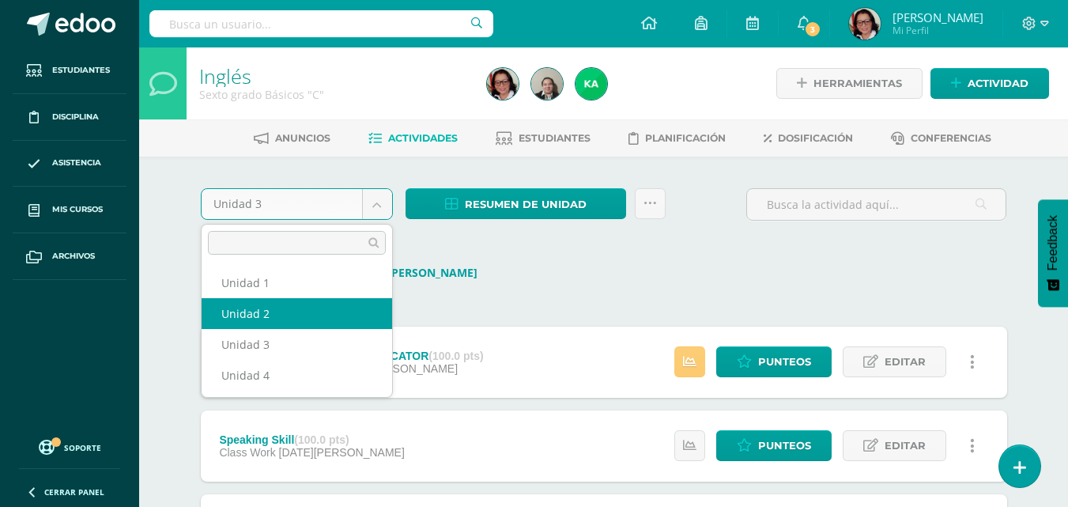
select select "Unidad 2"
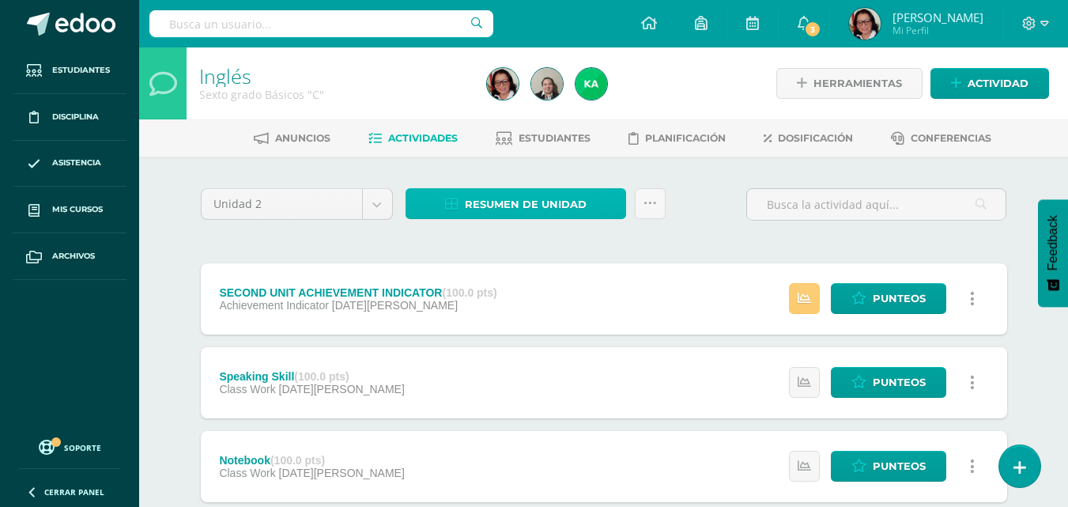
click at [566, 204] on span "Resumen de unidad" at bounding box center [526, 204] width 122 height 29
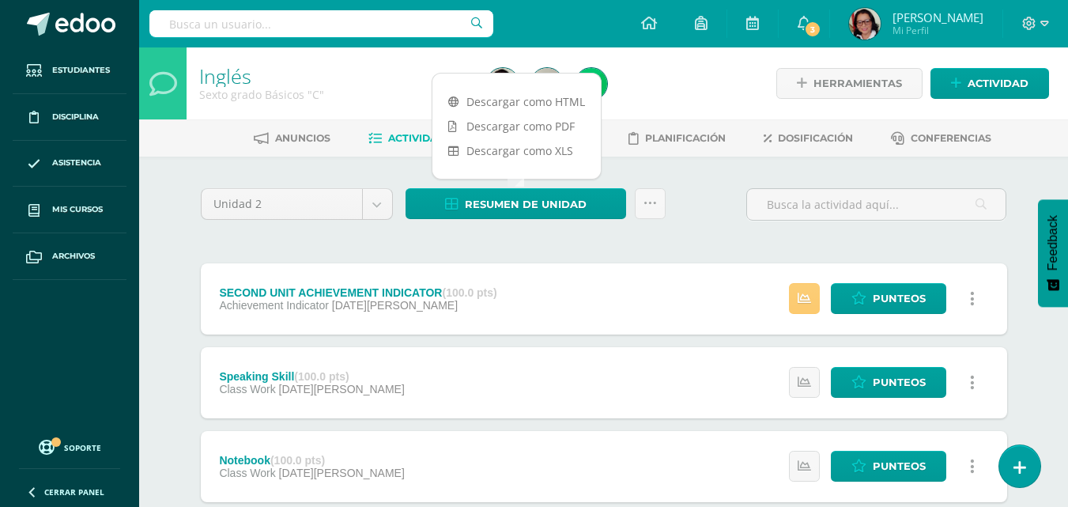
click at [557, 127] on link "Descargar como PDF" at bounding box center [517, 126] width 168 height 25
drag, startPoint x: 471, startPoint y: 240, endPoint x: 451, endPoint y: 234, distance: 21.5
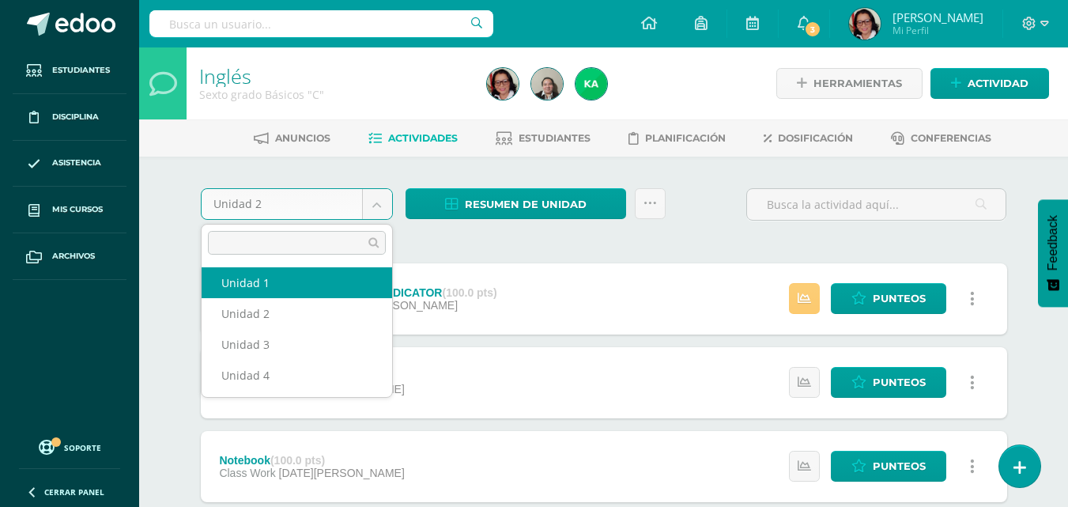
select select "Unidad 1"
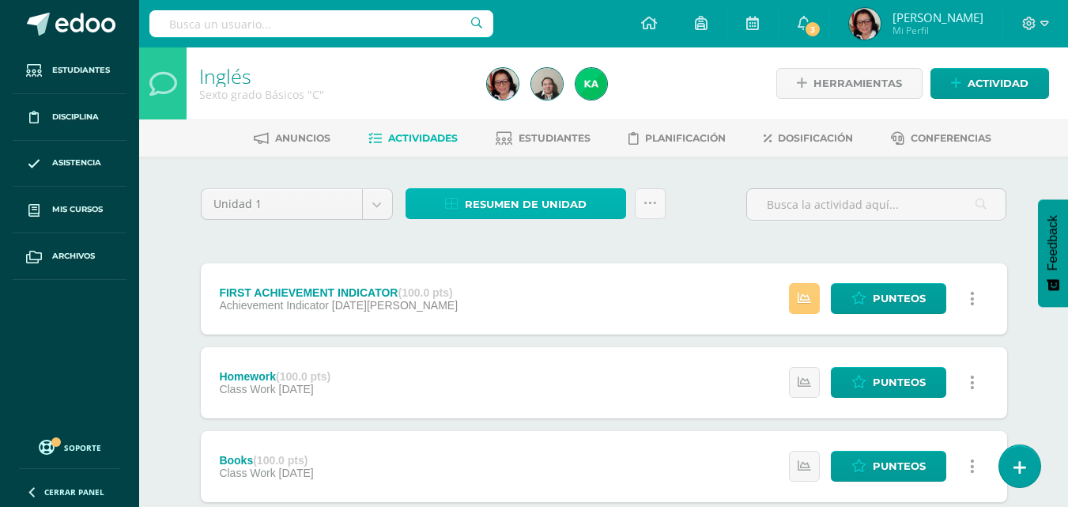
click at [525, 196] on span "Resumen de unidad" at bounding box center [526, 204] width 122 height 29
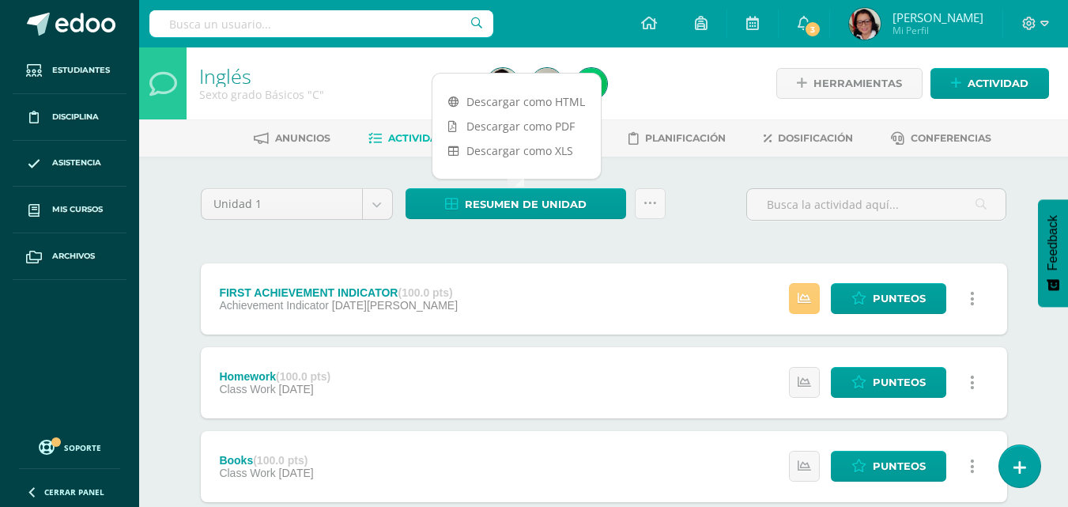
click at [521, 126] on link "Descargar como PDF" at bounding box center [517, 126] width 168 height 25
drag, startPoint x: 539, startPoint y: 236, endPoint x: 529, endPoint y: 238, distance: 10.6
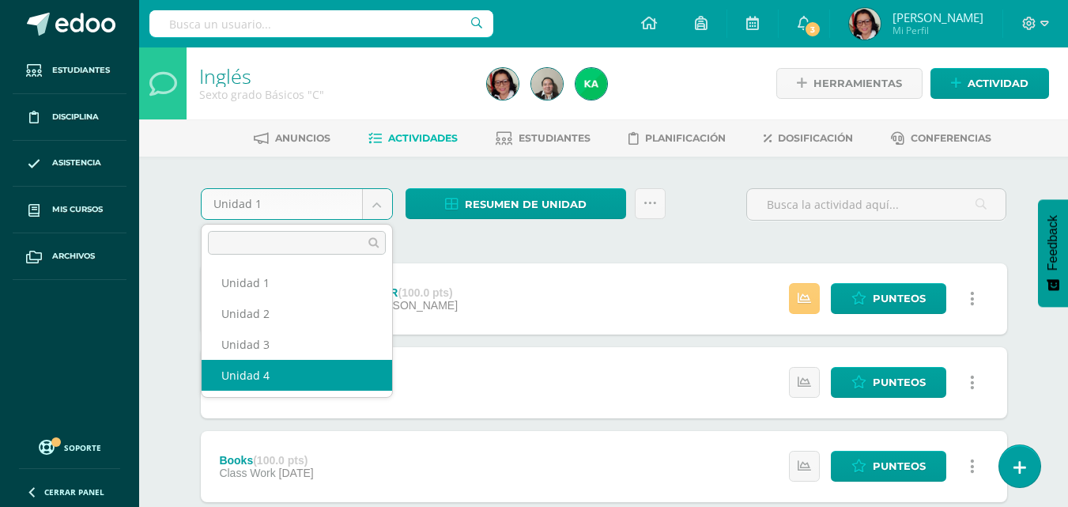
select select "Unidad 4"
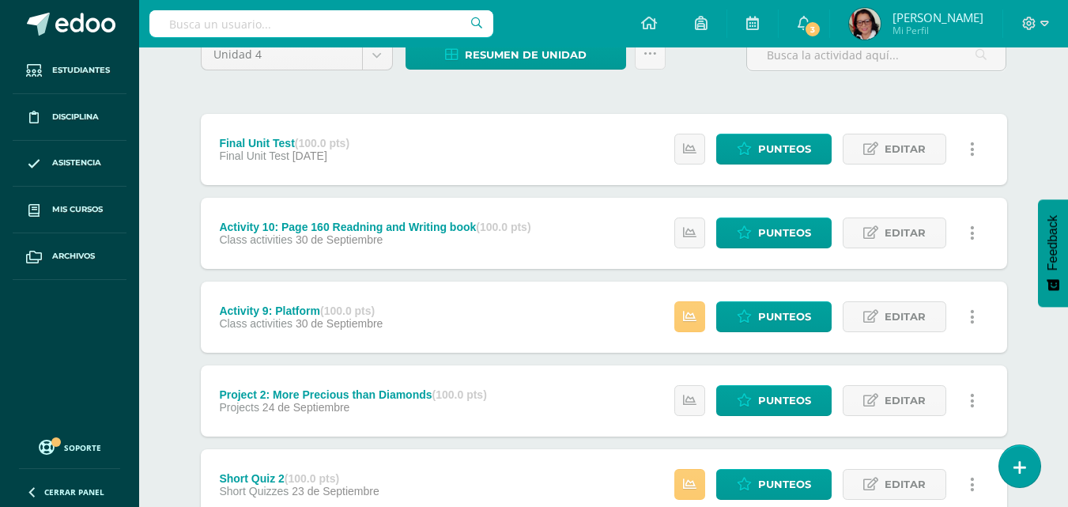
scroll to position [158, 0]
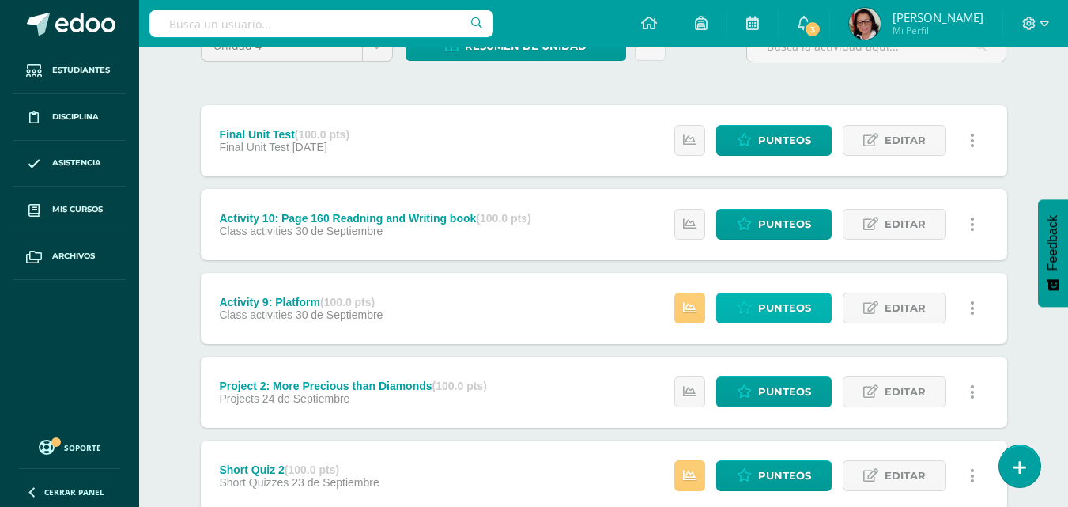
click at [800, 301] on span "Punteos" at bounding box center [784, 307] width 53 height 29
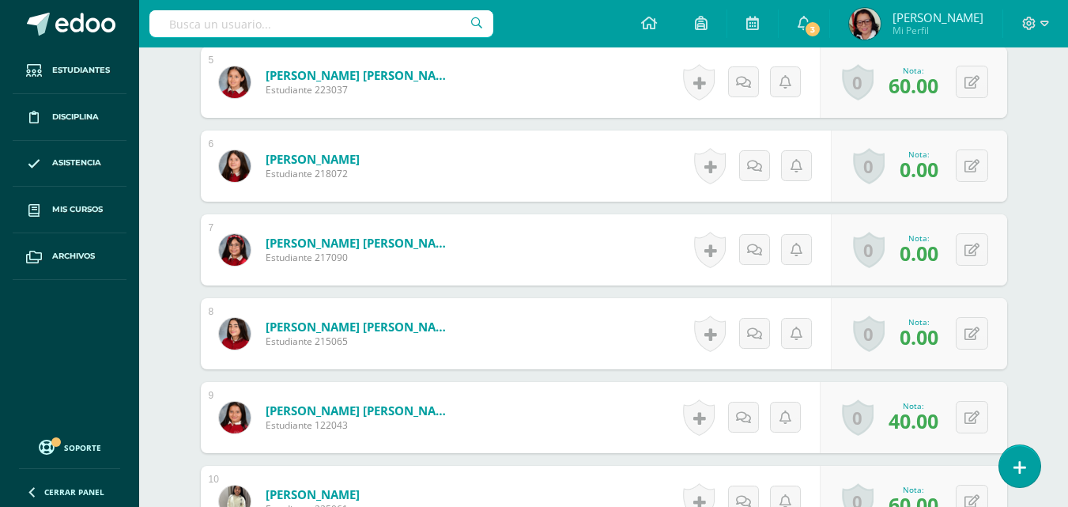
scroll to position [864, 0]
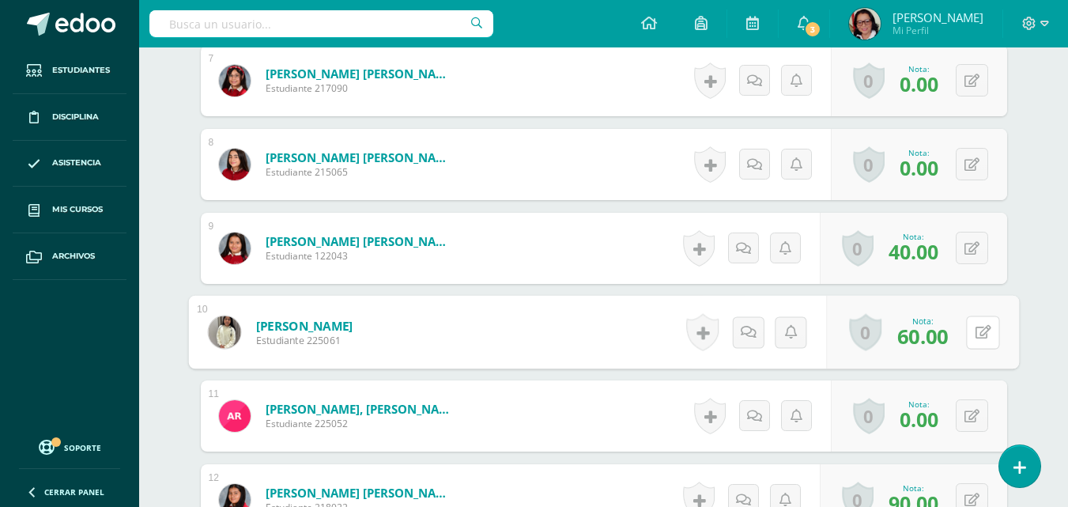
click at [967, 327] on button at bounding box center [982, 332] width 33 height 33
type input "80"
click at [939, 334] on icon at bounding box center [941, 336] width 14 height 13
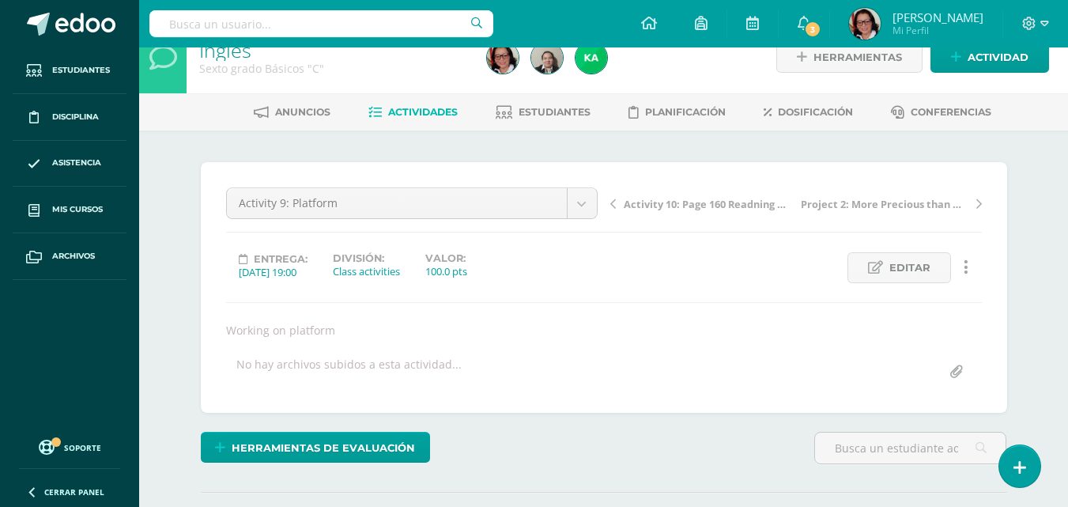
scroll to position [0, 0]
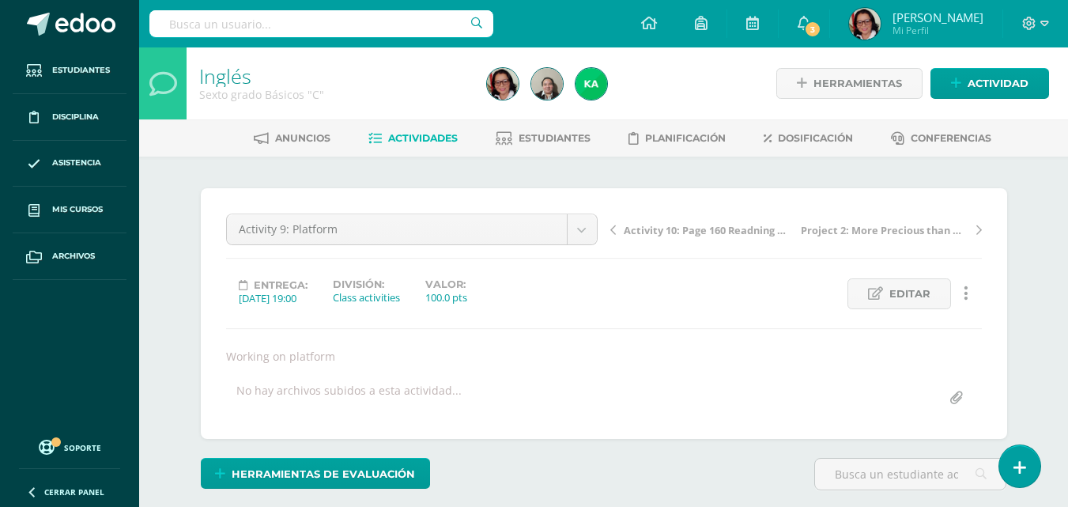
click at [421, 136] on span "Actividades" at bounding box center [423, 138] width 70 height 12
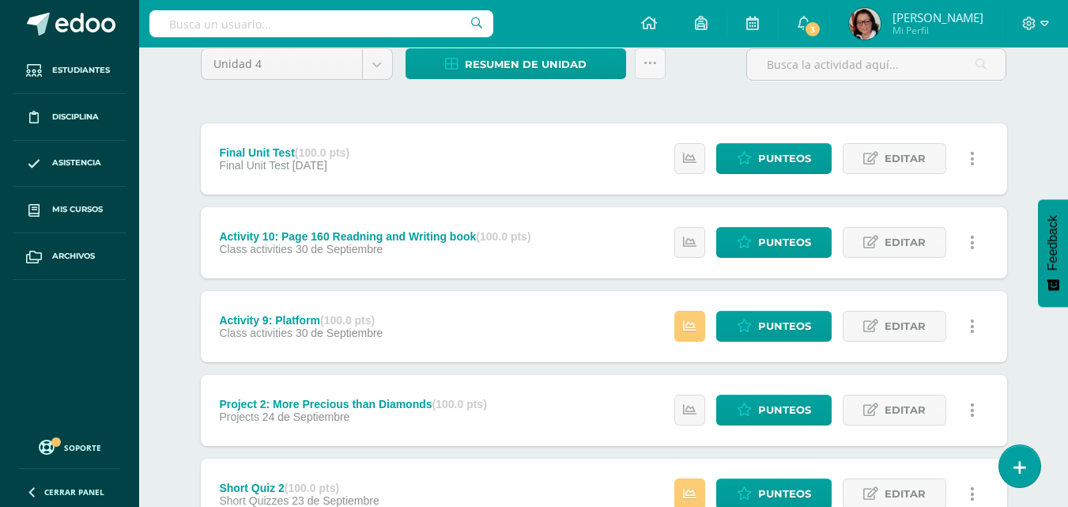
scroll to position [158, 0]
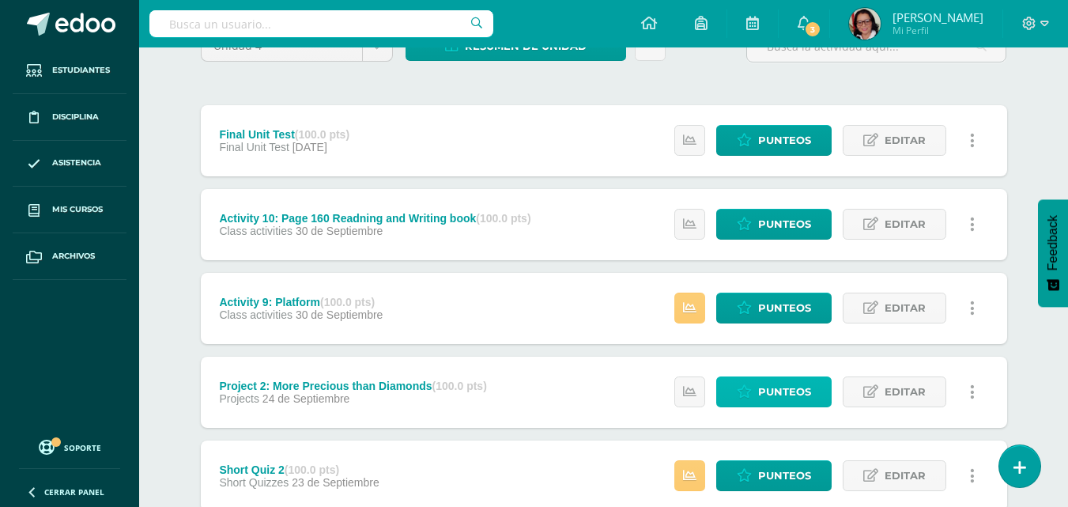
click at [791, 393] on span "Punteos" at bounding box center [784, 391] width 53 height 29
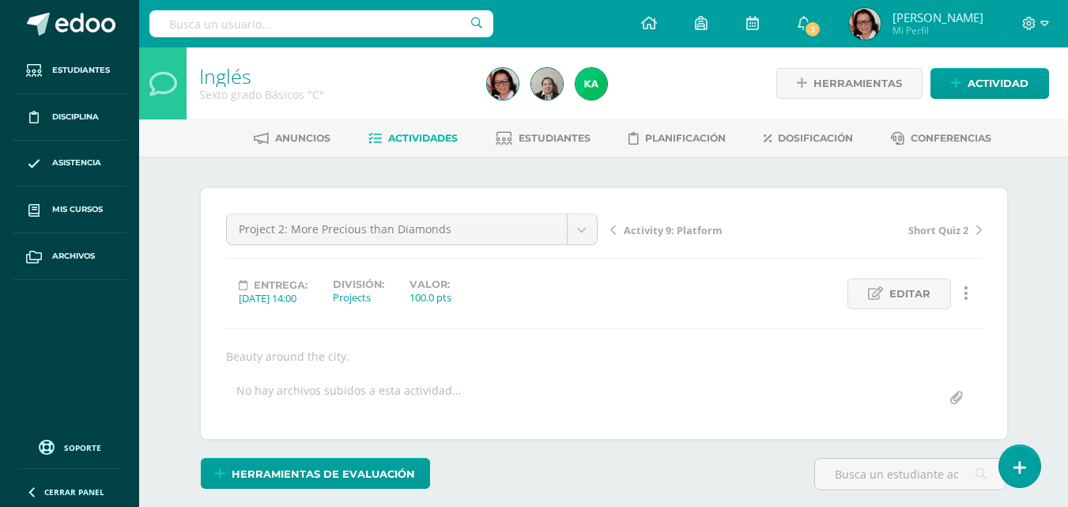
click at [428, 134] on span "Actividades" at bounding box center [423, 138] width 70 height 12
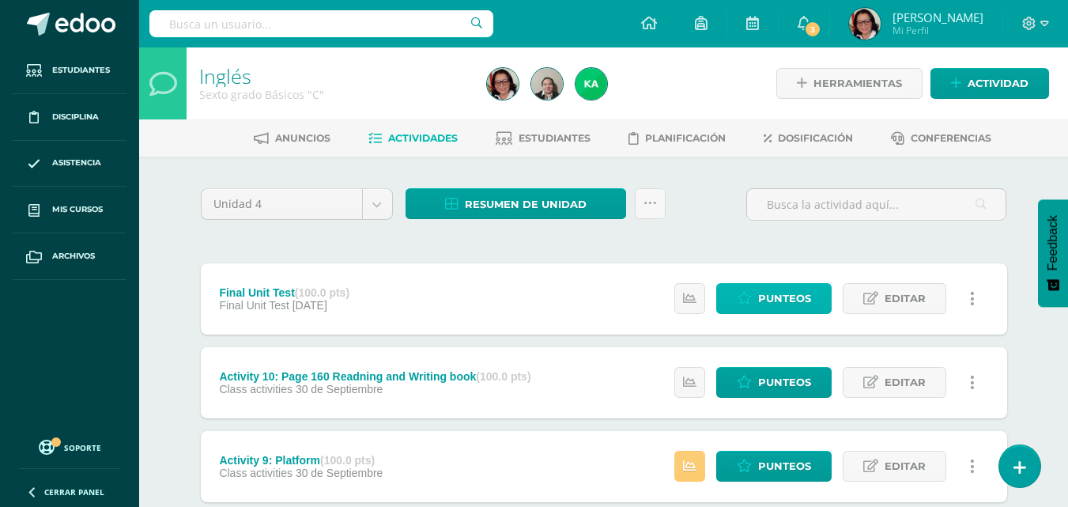
click at [803, 299] on span "Punteos" at bounding box center [784, 298] width 53 height 29
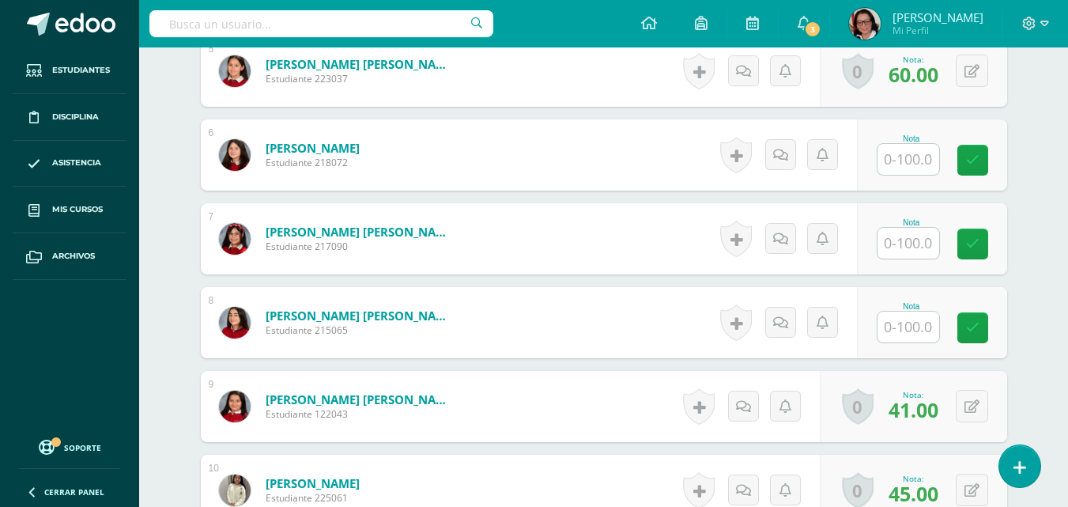
scroll to position [943, 0]
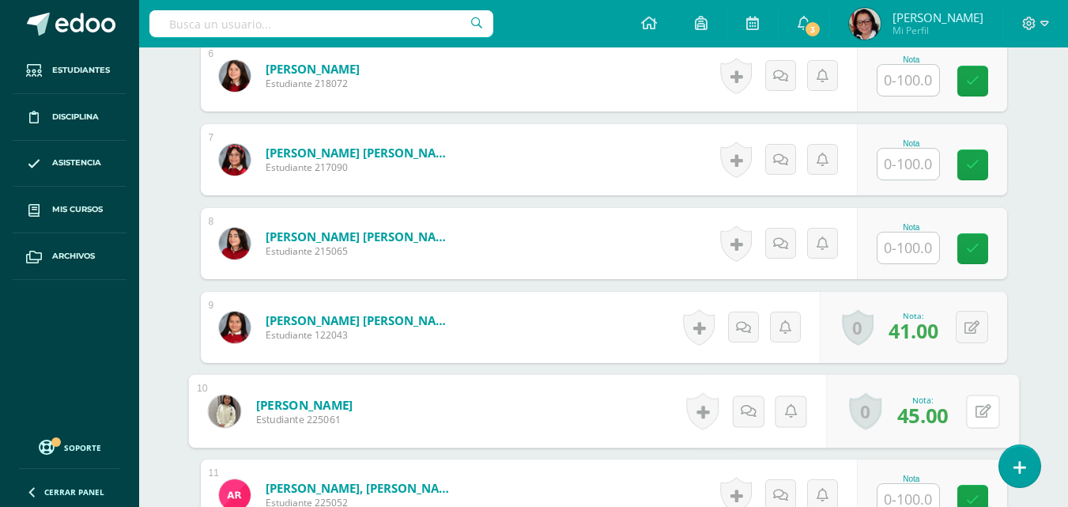
click at [976, 409] on icon at bounding box center [983, 410] width 16 height 13
type input "53"
click at [936, 414] on icon at bounding box center [941, 416] width 14 height 13
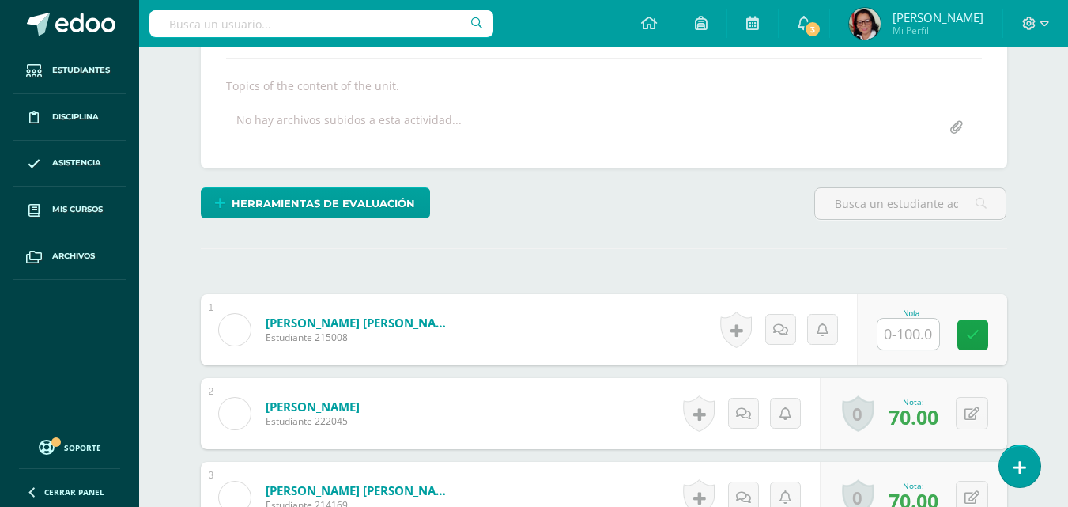
scroll to position [0, 0]
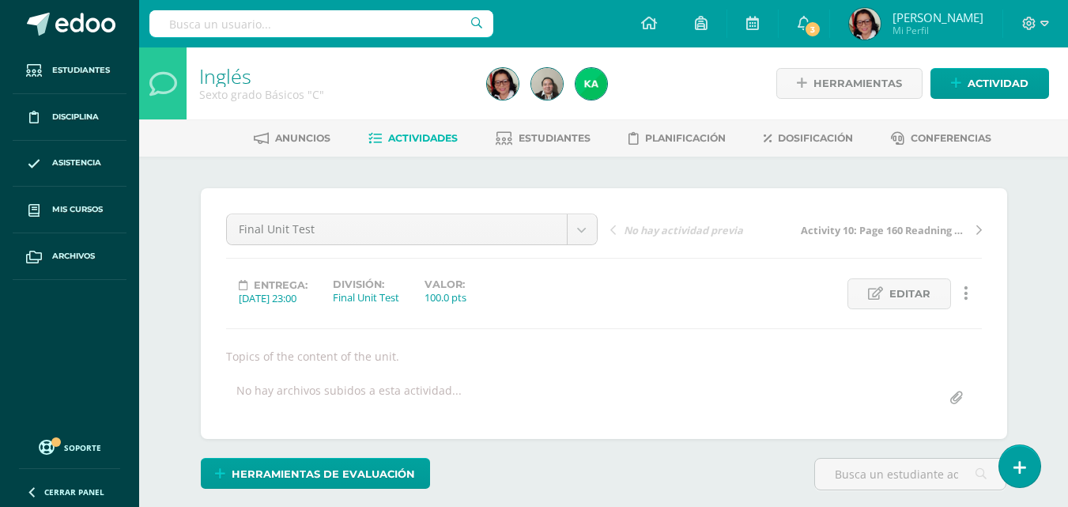
click at [406, 136] on span "Actividades" at bounding box center [423, 138] width 70 height 12
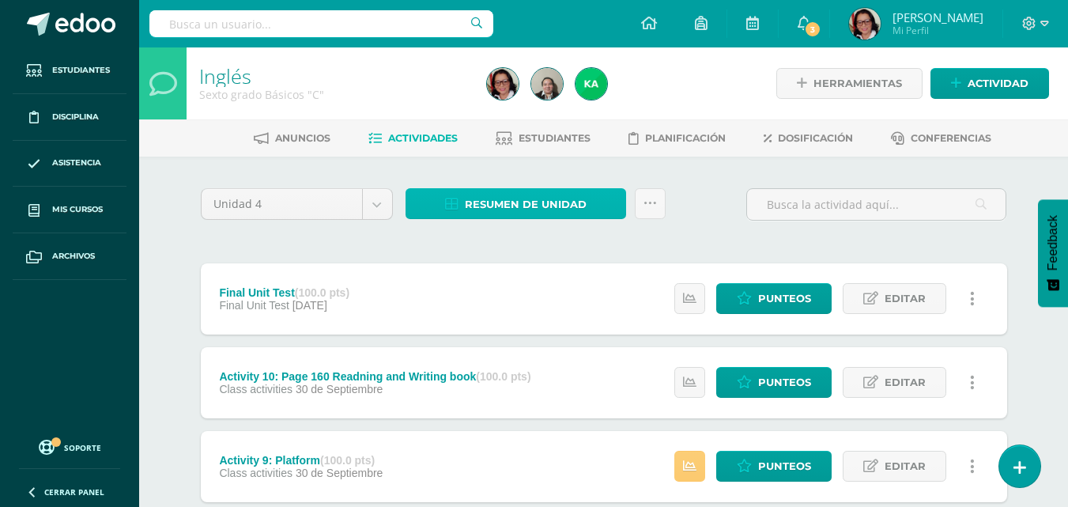
click at [567, 205] on span "Resumen de unidad" at bounding box center [526, 204] width 122 height 29
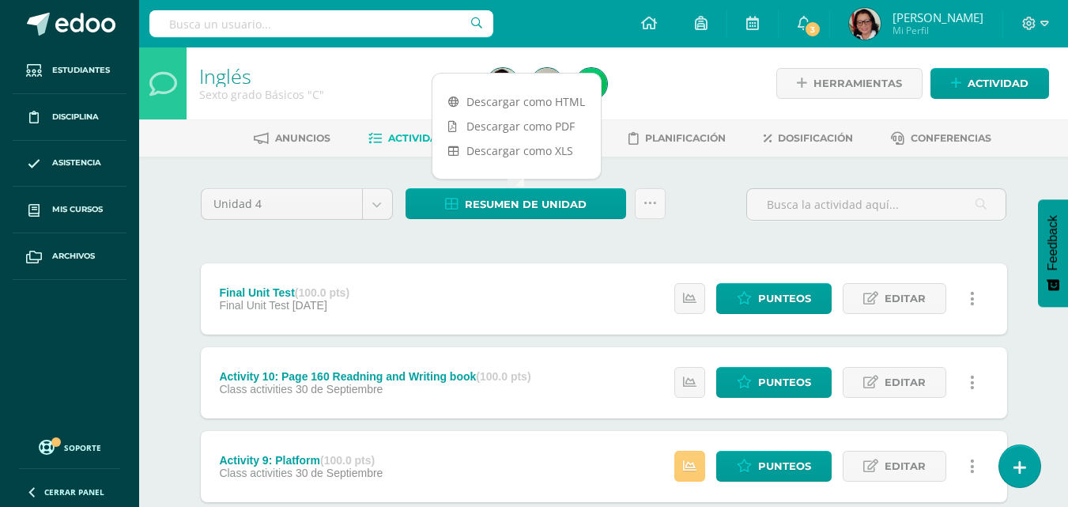
click at [553, 123] on link "Descargar como PDF" at bounding box center [517, 126] width 168 height 25
